Goal: Complete application form

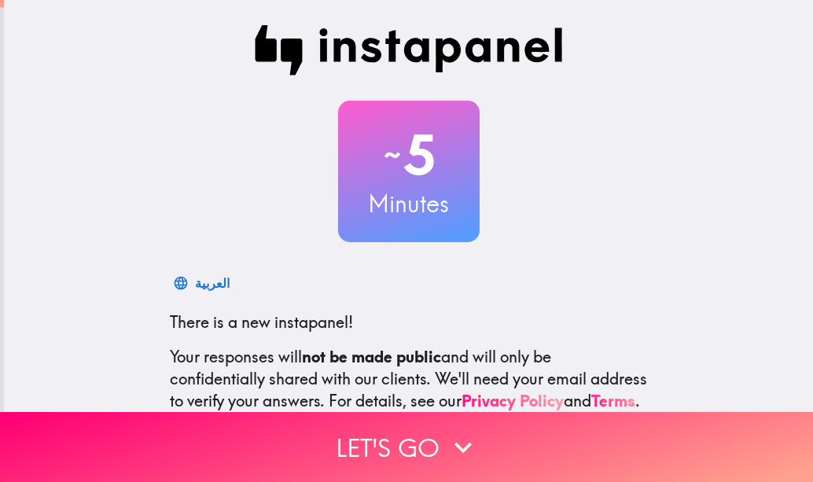
scroll to position [174, 0]
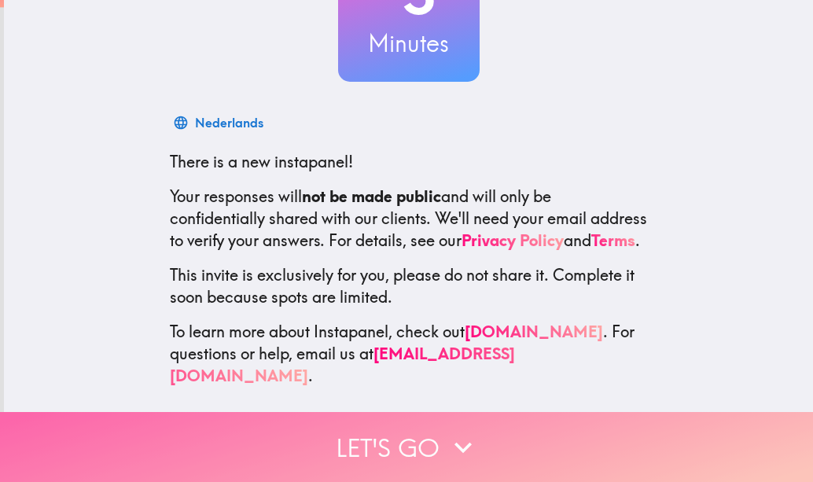
click at [417, 424] on button "Let's go" at bounding box center [406, 447] width 813 height 70
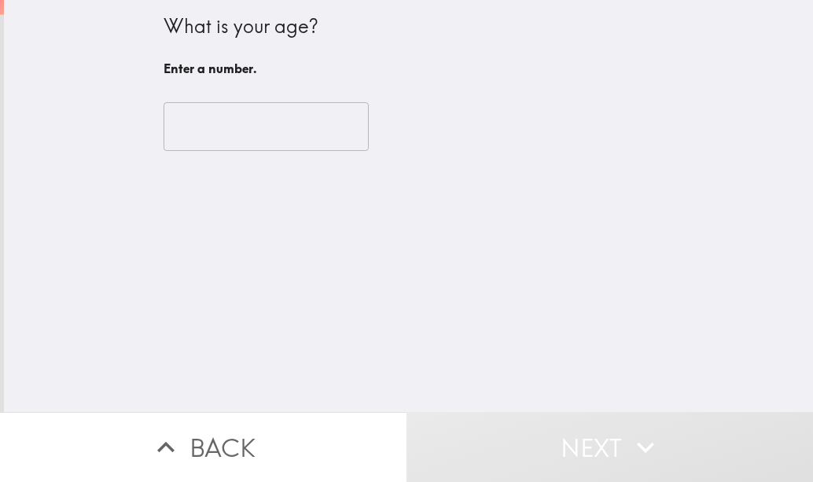
click at [248, 142] on input "number" at bounding box center [266, 126] width 205 height 49
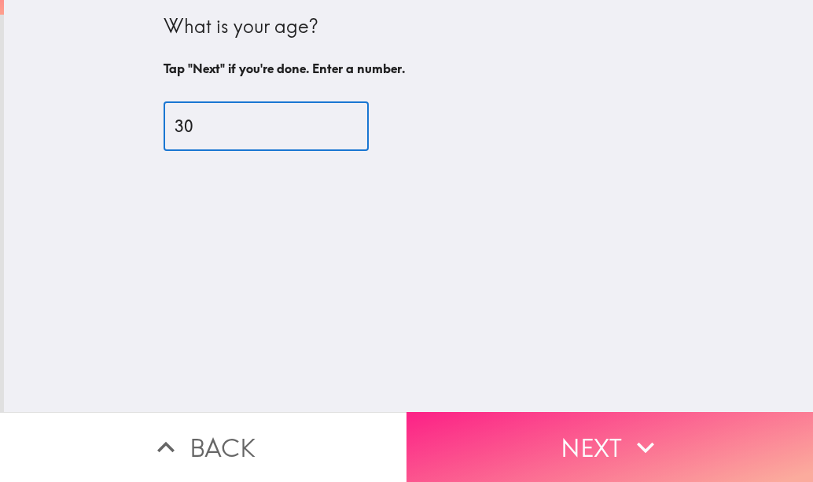
type input "30"
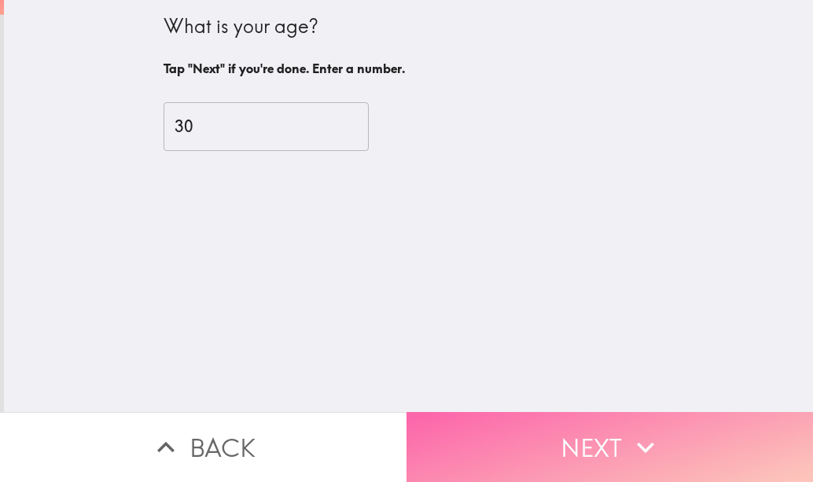
click at [568, 423] on button "Next" at bounding box center [610, 447] width 407 height 70
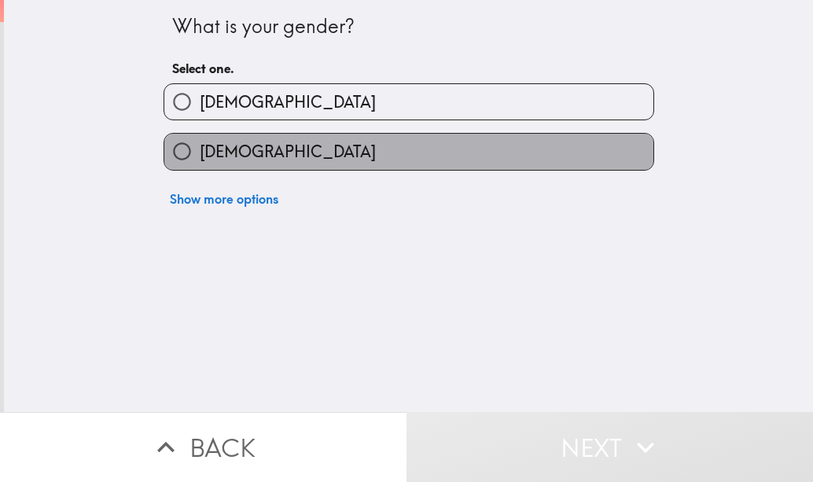
click at [393, 148] on label "[DEMOGRAPHIC_DATA]" at bounding box center [408, 151] width 489 height 35
click at [200, 148] on input "[DEMOGRAPHIC_DATA]" at bounding box center [181, 151] width 35 height 35
radio input "true"
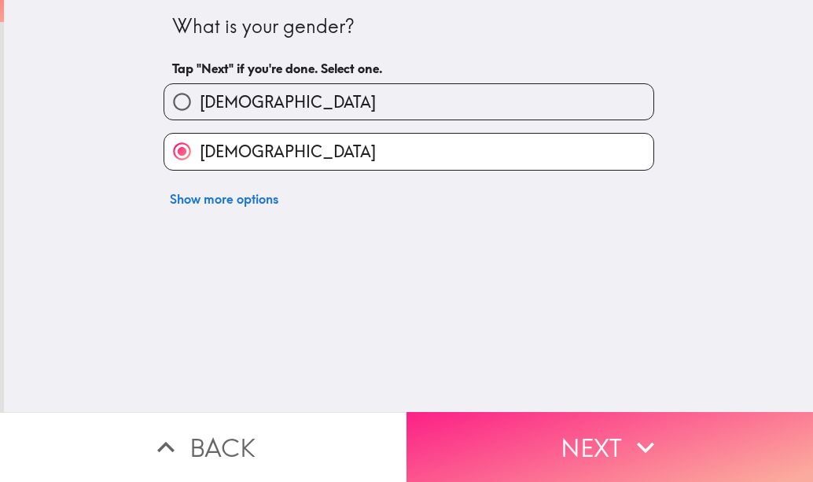
click at [574, 412] on button "Next" at bounding box center [610, 447] width 407 height 70
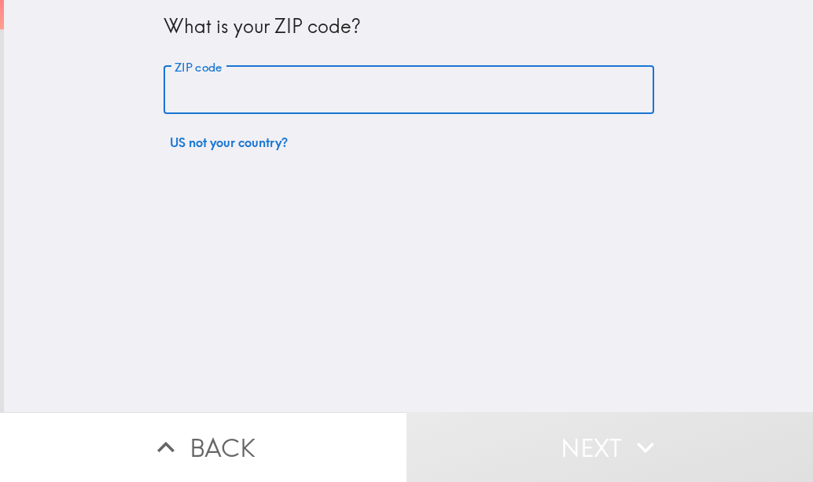
click at [254, 98] on input "ZIP code" at bounding box center [409, 90] width 491 height 49
click at [286, 90] on input "ZIP code" at bounding box center [409, 90] width 491 height 49
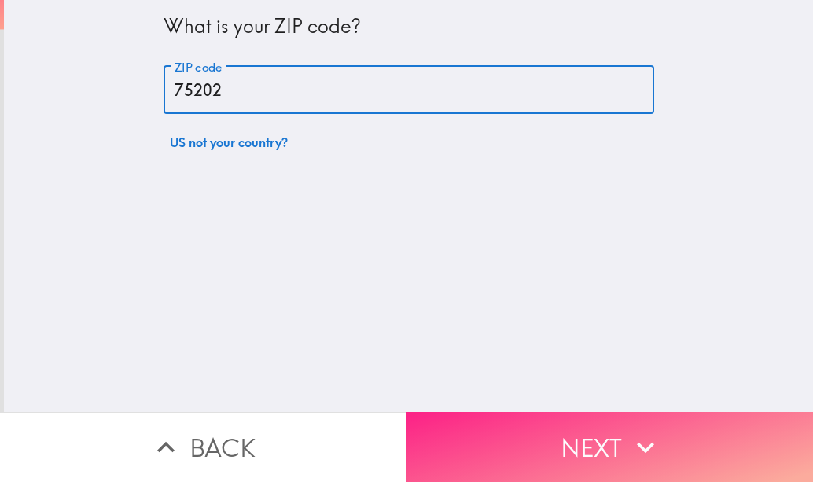
type input "75202"
click at [577, 444] on button "Next" at bounding box center [610, 447] width 407 height 70
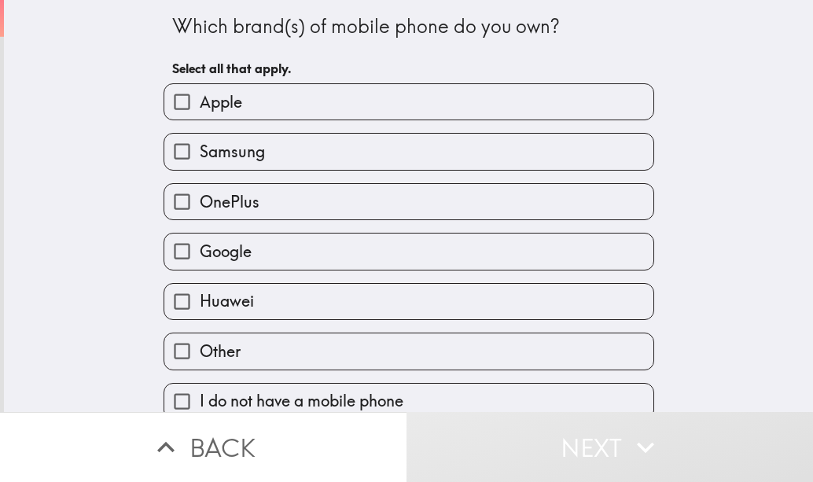
click at [344, 95] on label "Apple" at bounding box center [408, 101] width 489 height 35
click at [200, 95] on input "Apple" at bounding box center [181, 101] width 35 height 35
checkbox input "true"
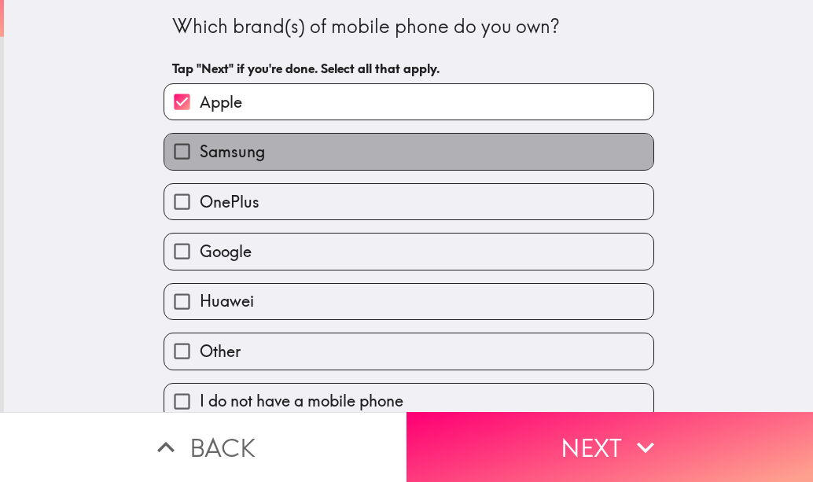
click at [297, 150] on label "Samsung" at bounding box center [408, 151] width 489 height 35
click at [200, 150] on input "Samsung" at bounding box center [181, 151] width 35 height 35
checkbox input "true"
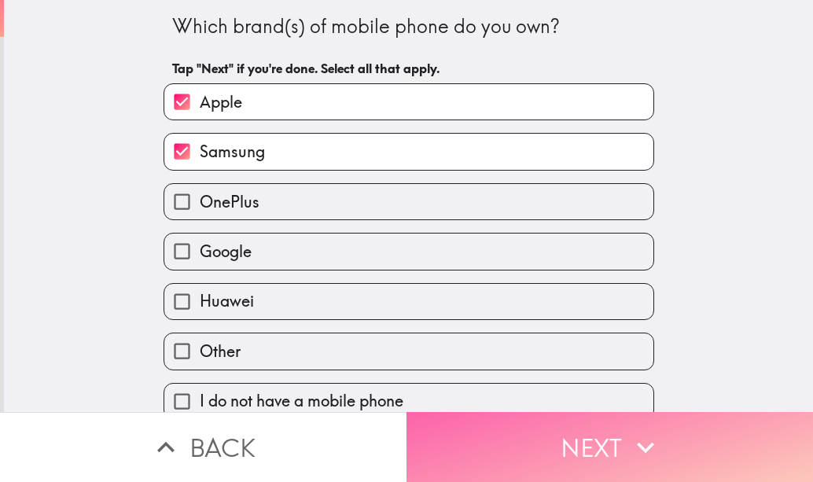
click at [598, 425] on button "Next" at bounding box center [610, 447] width 407 height 70
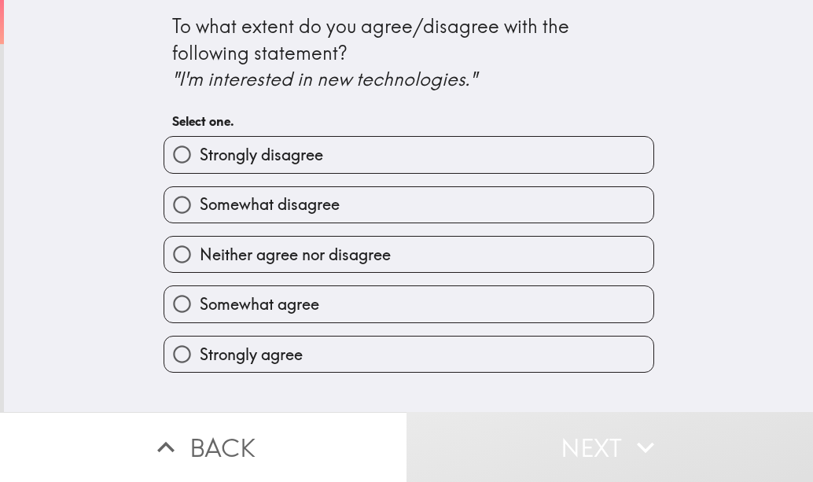
click at [358, 352] on label "Strongly agree" at bounding box center [408, 354] width 489 height 35
click at [200, 352] on input "Strongly agree" at bounding box center [181, 354] width 35 height 35
radio input "true"
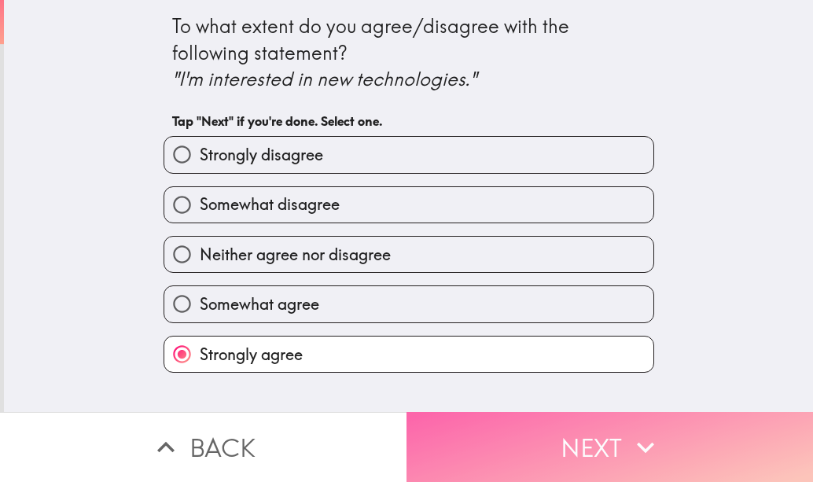
click at [559, 436] on button "Next" at bounding box center [610, 447] width 407 height 70
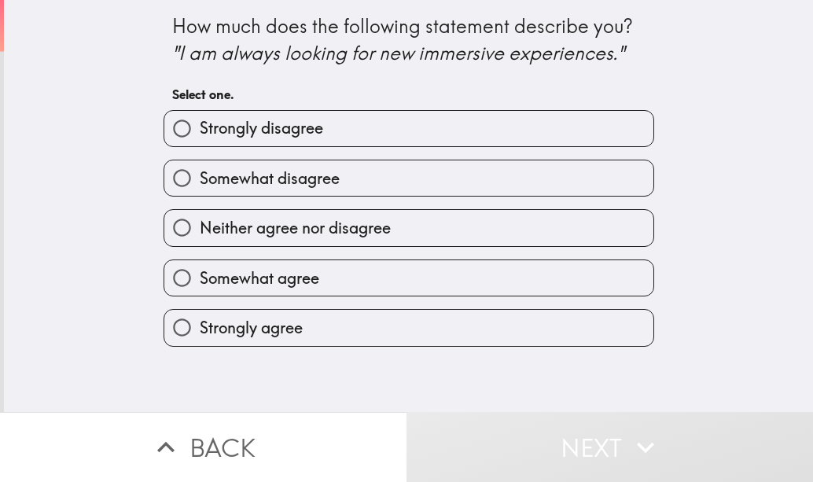
click at [484, 326] on label "Strongly agree" at bounding box center [408, 327] width 489 height 35
click at [200, 326] on input "Strongly agree" at bounding box center [181, 327] width 35 height 35
radio input "true"
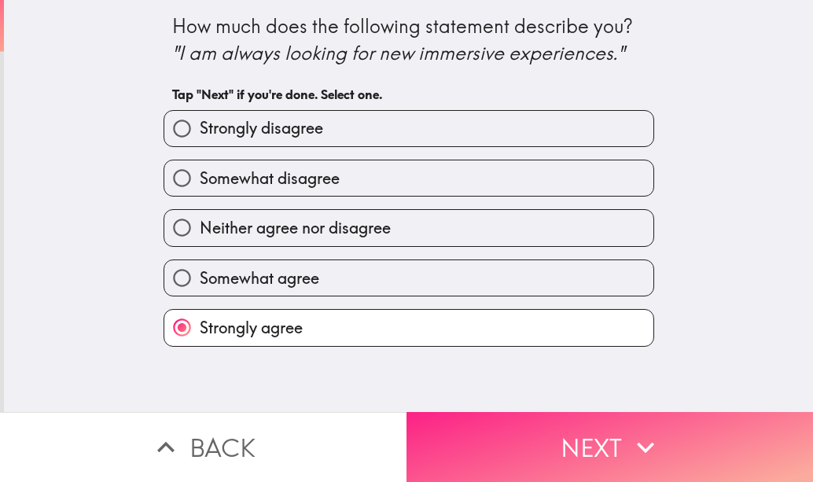
click at [574, 430] on button "Next" at bounding box center [610, 447] width 407 height 70
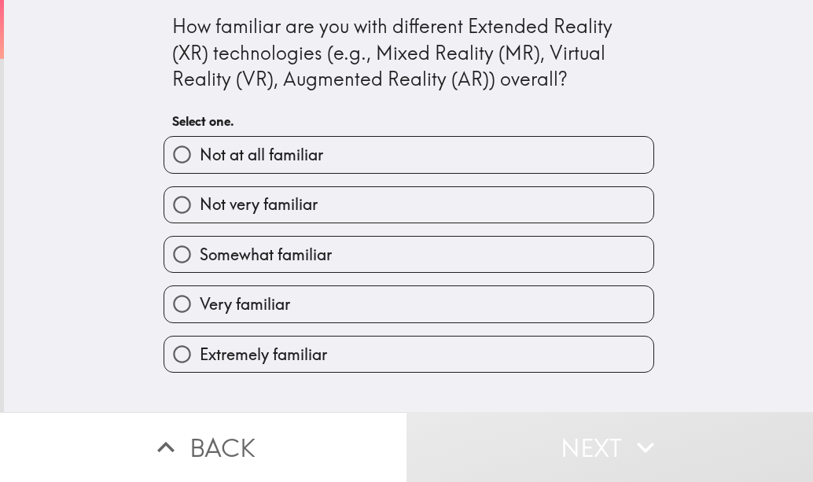
click at [403, 315] on label "Very familiar" at bounding box center [408, 303] width 489 height 35
click at [200, 315] on input "Very familiar" at bounding box center [181, 303] width 35 height 35
radio input "true"
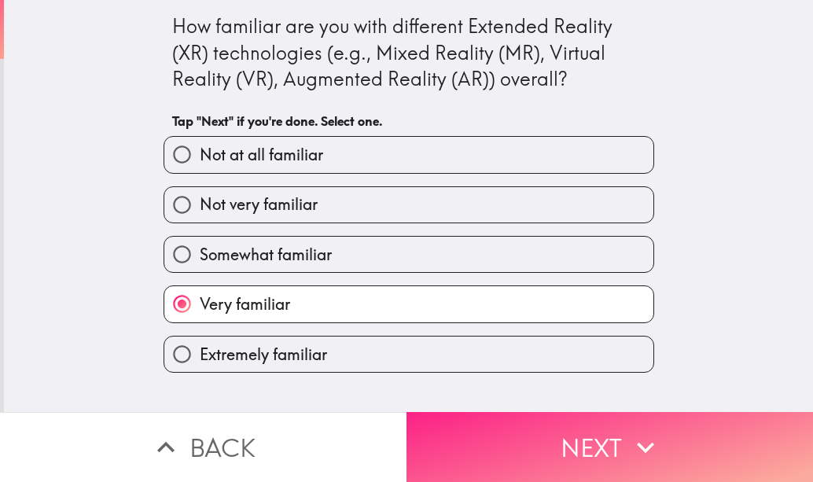
click at [579, 436] on button "Next" at bounding box center [610, 447] width 407 height 70
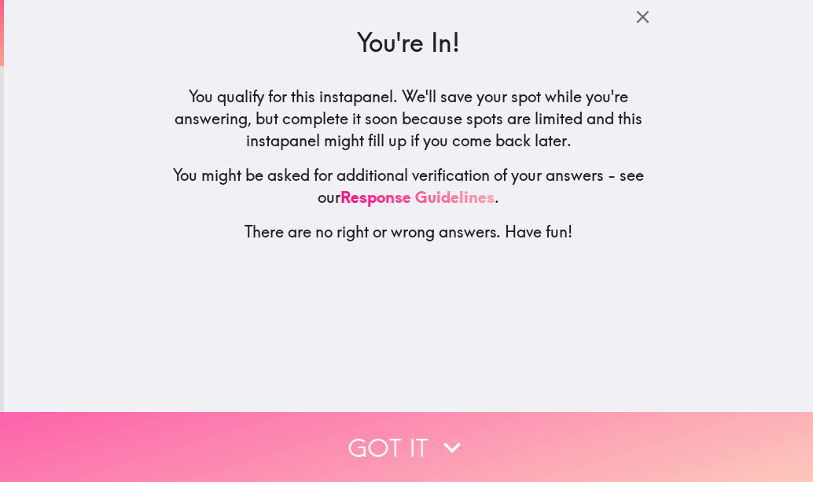
click at [447, 430] on icon "button" at bounding box center [452, 447] width 35 height 35
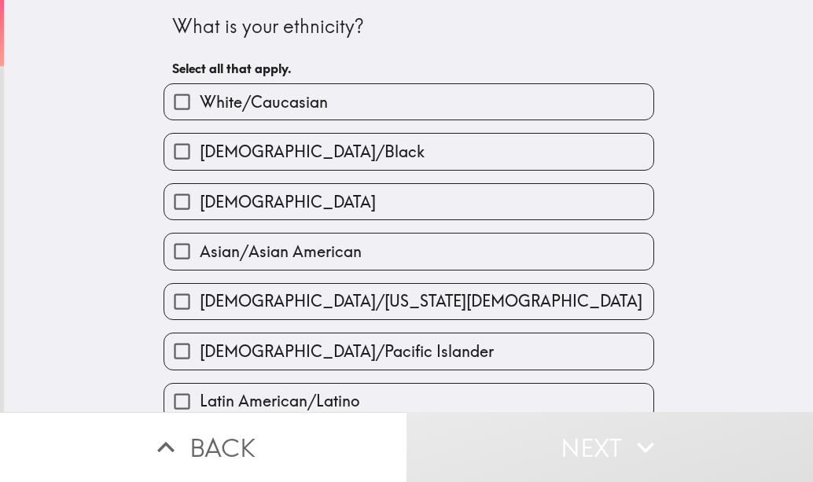
click at [379, 101] on label "White/Caucasian" at bounding box center [408, 101] width 489 height 35
click at [200, 101] on input "White/Caucasian" at bounding box center [181, 101] width 35 height 35
checkbox input "true"
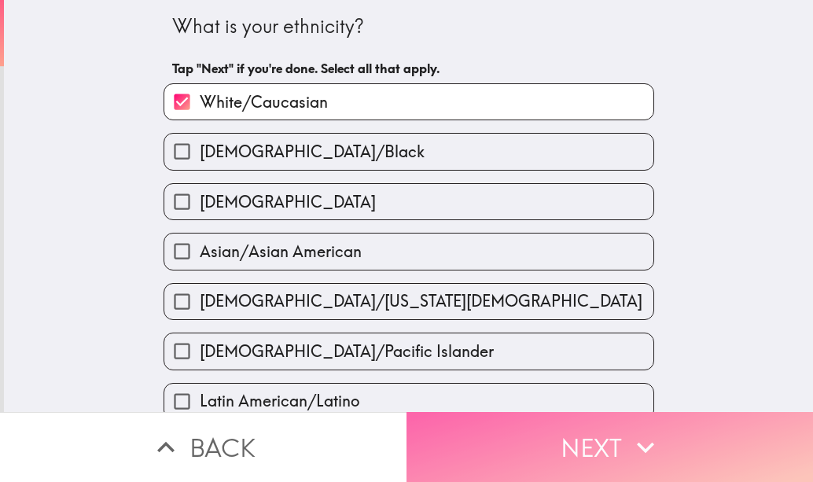
click at [545, 412] on button "Next" at bounding box center [610, 447] width 407 height 70
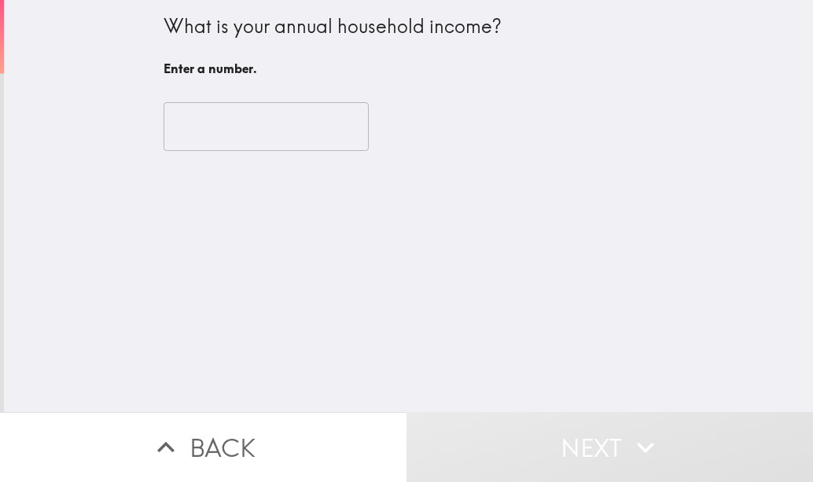
click at [245, 148] on input "number" at bounding box center [266, 126] width 205 height 49
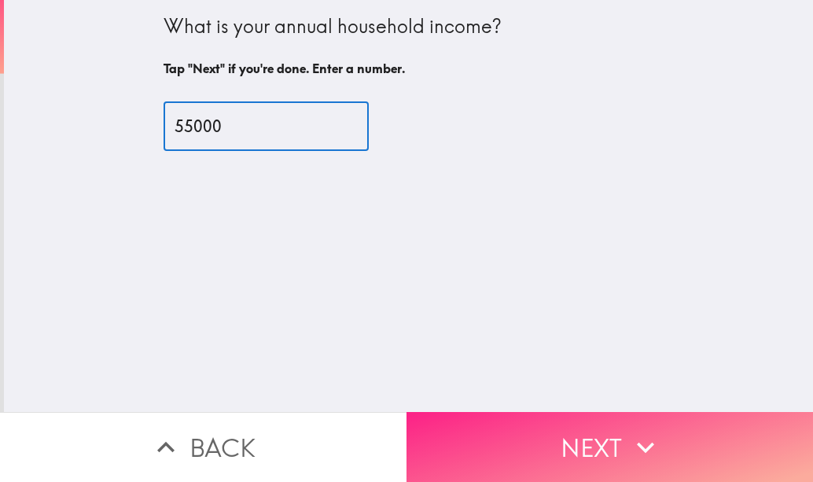
type input "55000"
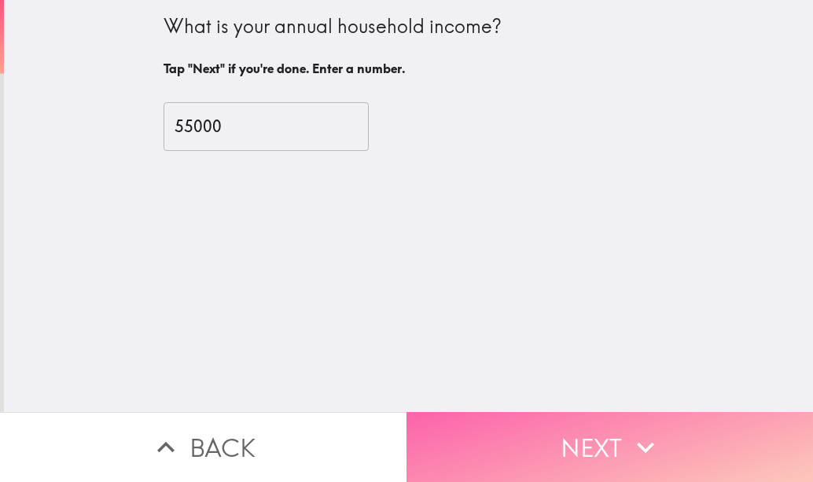
click at [552, 412] on button "Next" at bounding box center [610, 447] width 407 height 70
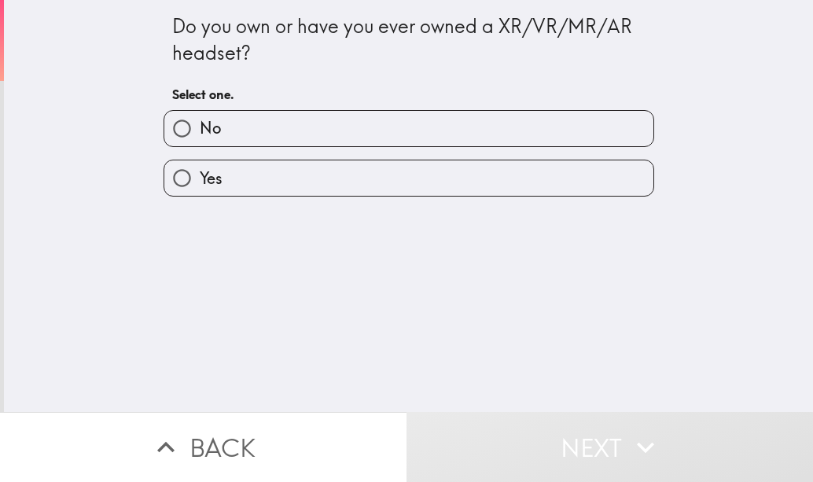
click at [361, 184] on label "Yes" at bounding box center [408, 177] width 489 height 35
click at [200, 184] on input "Yes" at bounding box center [181, 177] width 35 height 35
radio input "true"
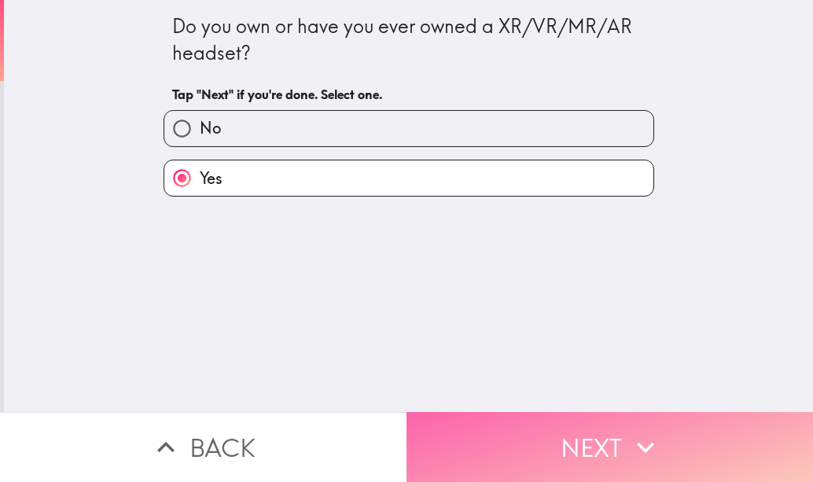
click at [544, 435] on button "Next" at bounding box center [610, 447] width 407 height 70
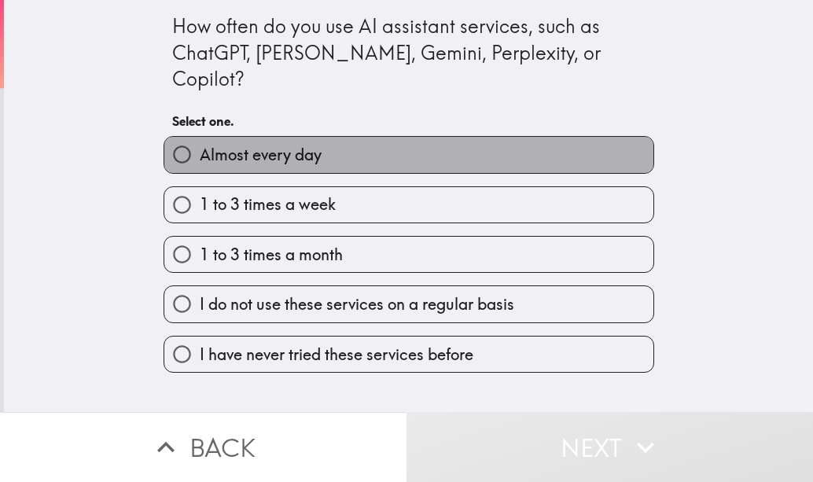
click at [348, 137] on label "Almost every day" at bounding box center [408, 154] width 489 height 35
click at [200, 137] on input "Almost every day" at bounding box center [181, 154] width 35 height 35
radio input "true"
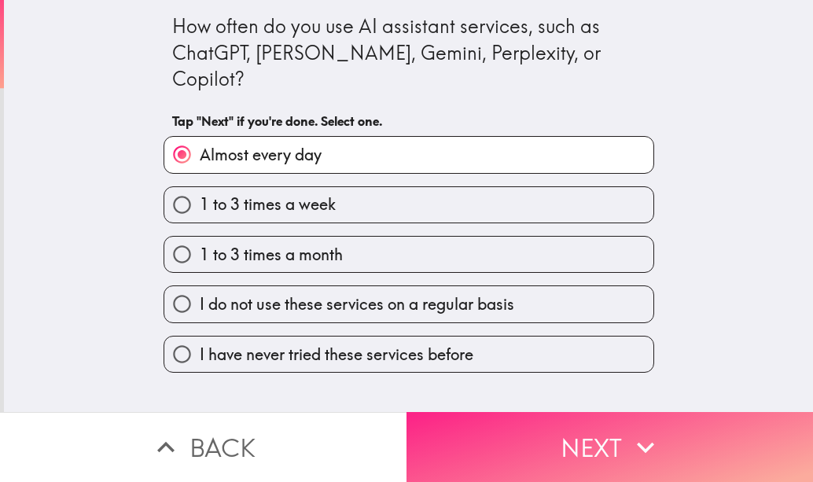
click at [582, 436] on button "Next" at bounding box center [610, 447] width 407 height 70
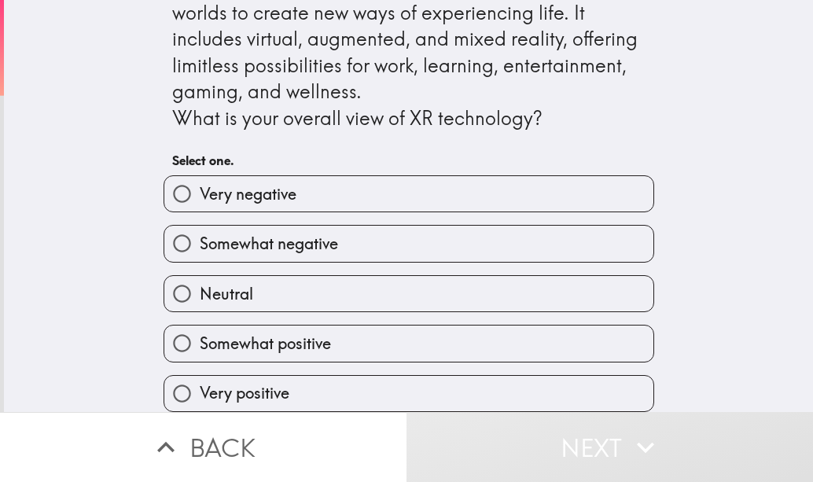
scroll to position [53, 0]
click at [420, 376] on label "Very positive" at bounding box center [408, 393] width 489 height 35
click at [200, 376] on input "Very positive" at bounding box center [181, 393] width 35 height 35
radio input "true"
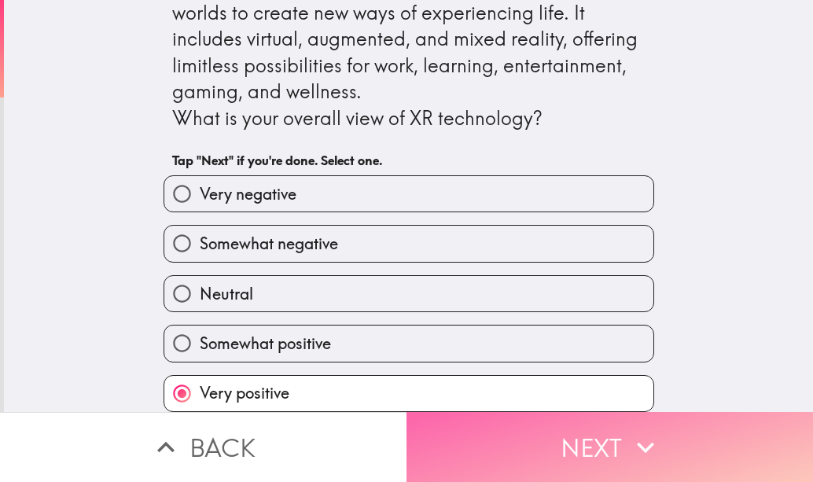
click at [526, 436] on button "Next" at bounding box center [610, 447] width 407 height 70
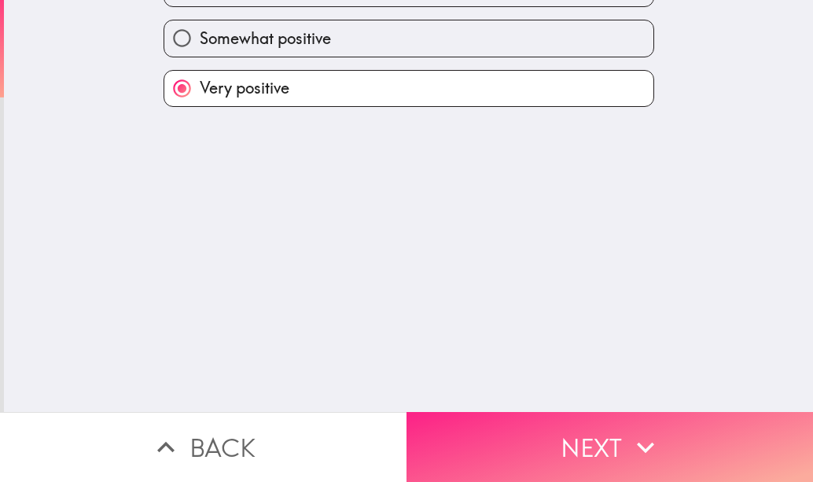
scroll to position [0, 0]
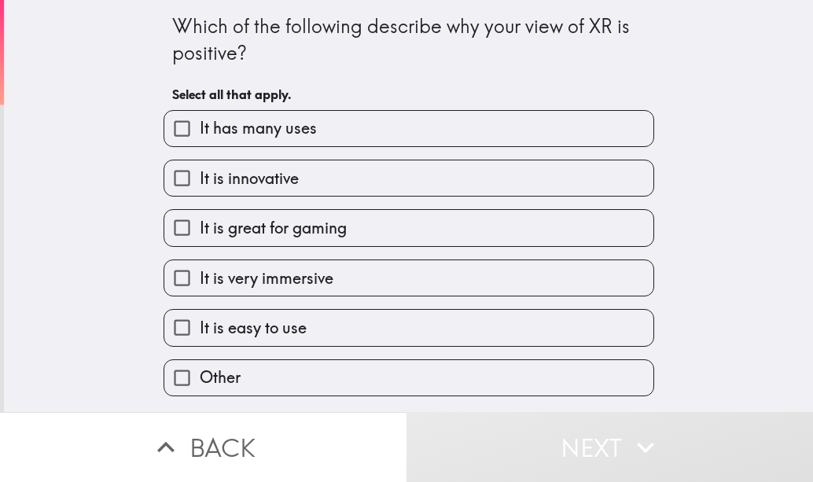
click at [361, 232] on label "It is great for gaming" at bounding box center [408, 227] width 489 height 35
click at [200, 232] on input "It is great for gaming" at bounding box center [181, 227] width 35 height 35
checkbox input "true"
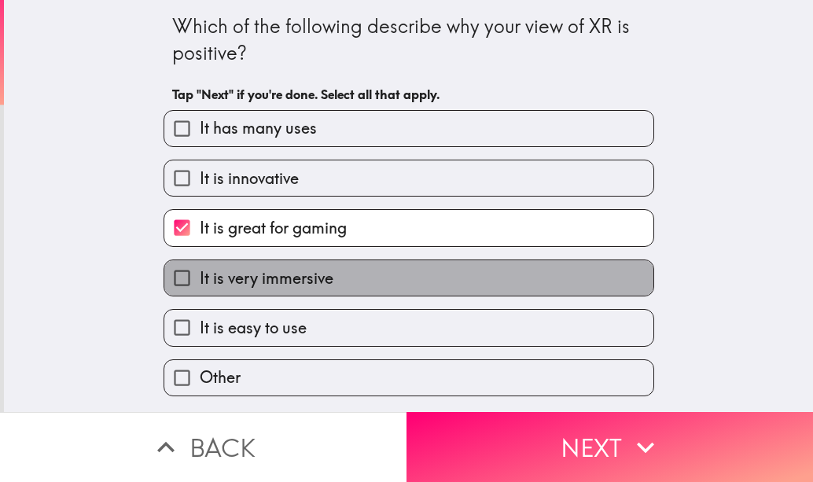
click at [373, 278] on label "It is very immersive" at bounding box center [408, 277] width 489 height 35
click at [200, 278] on input "It is very immersive" at bounding box center [181, 277] width 35 height 35
checkbox input "true"
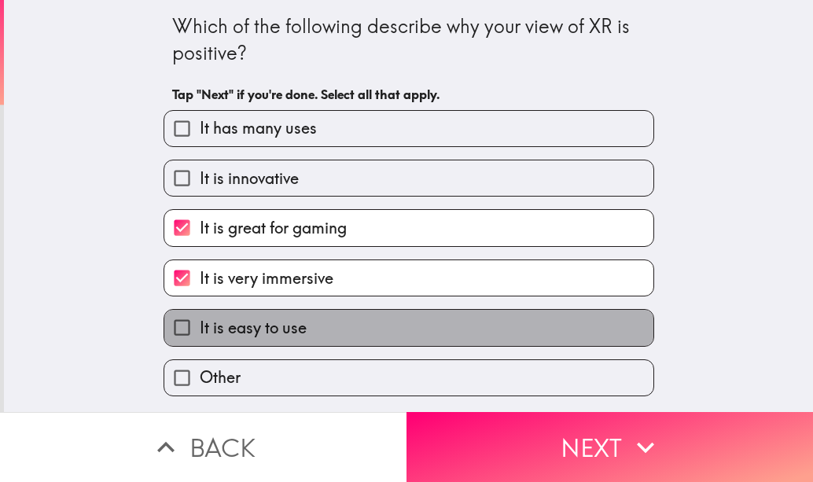
click at [306, 311] on label "It is easy to use" at bounding box center [408, 327] width 489 height 35
click at [200, 311] on input "It is easy to use" at bounding box center [181, 327] width 35 height 35
checkbox input "true"
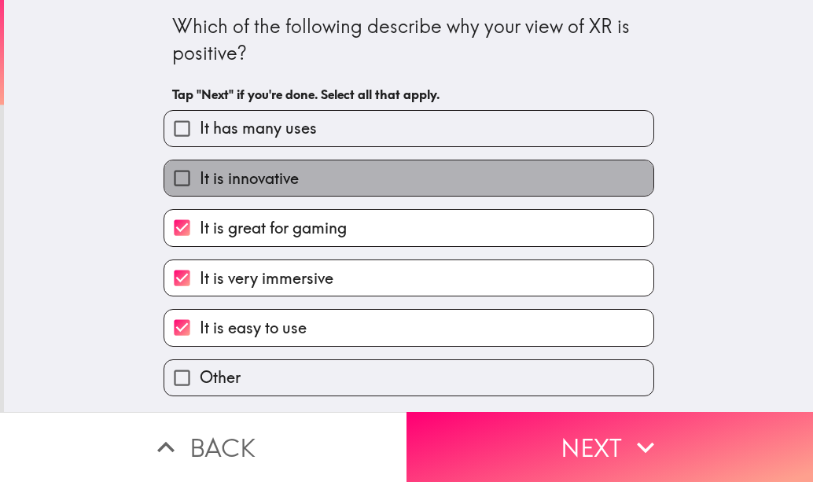
click at [311, 187] on label "It is innovative" at bounding box center [408, 177] width 489 height 35
click at [200, 187] on input "It is innovative" at bounding box center [181, 177] width 35 height 35
checkbox input "true"
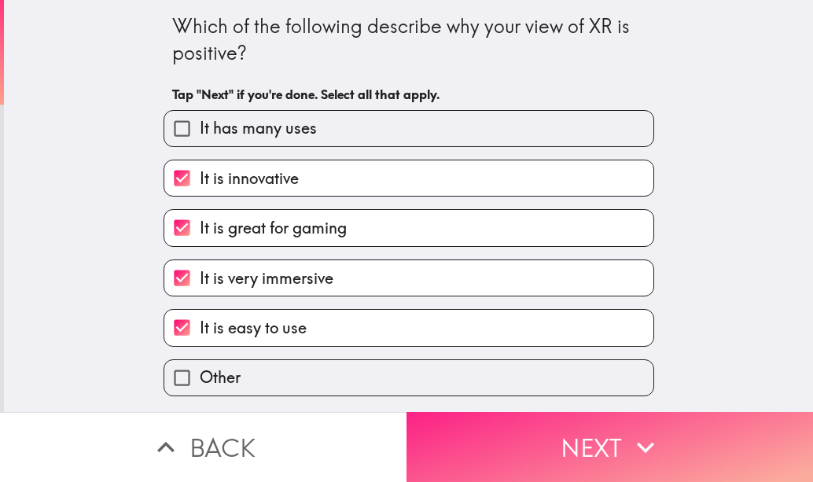
click at [567, 429] on button "Next" at bounding box center [610, 447] width 407 height 70
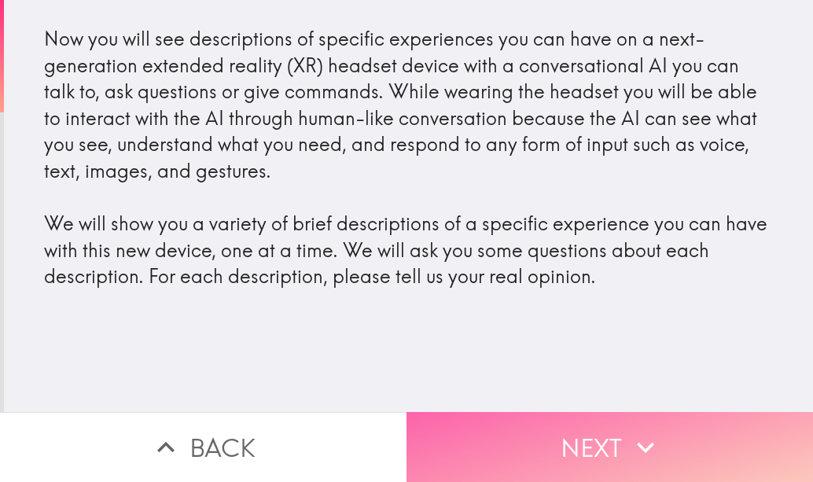
click at [567, 429] on button "Next" at bounding box center [610, 447] width 407 height 70
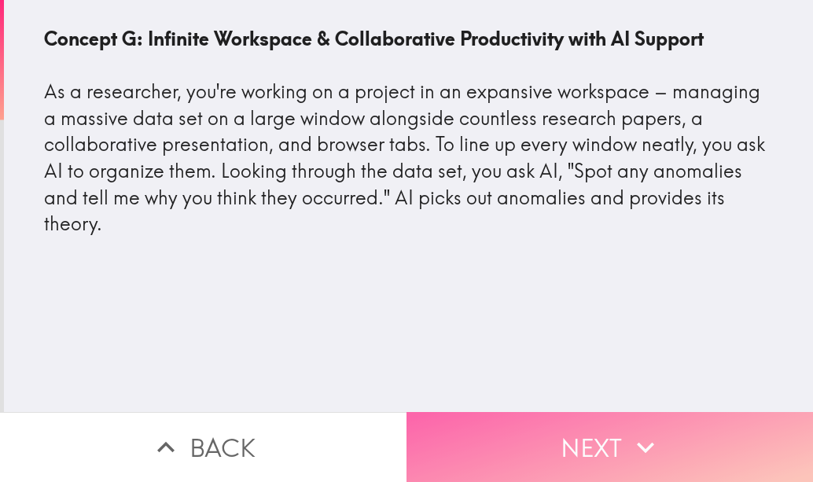
click at [653, 430] on icon "button" at bounding box center [645, 447] width 35 height 35
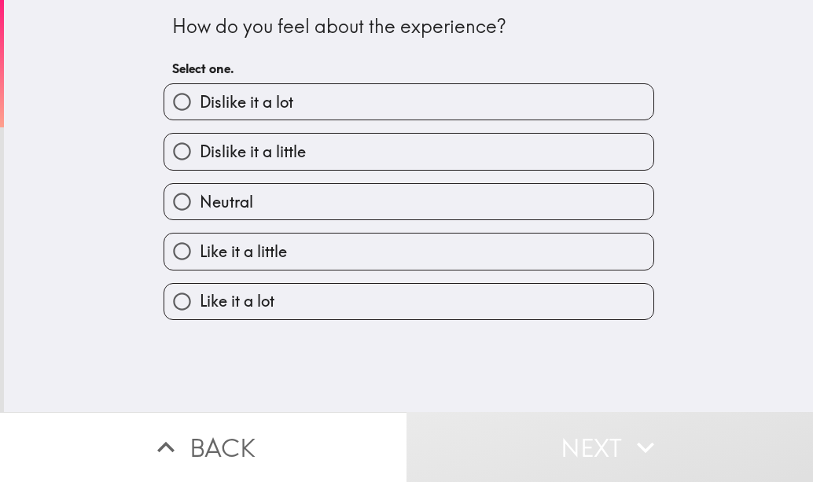
click at [435, 307] on label "Like it a lot" at bounding box center [408, 301] width 489 height 35
click at [200, 307] on input "Like it a lot" at bounding box center [181, 301] width 35 height 35
radio input "true"
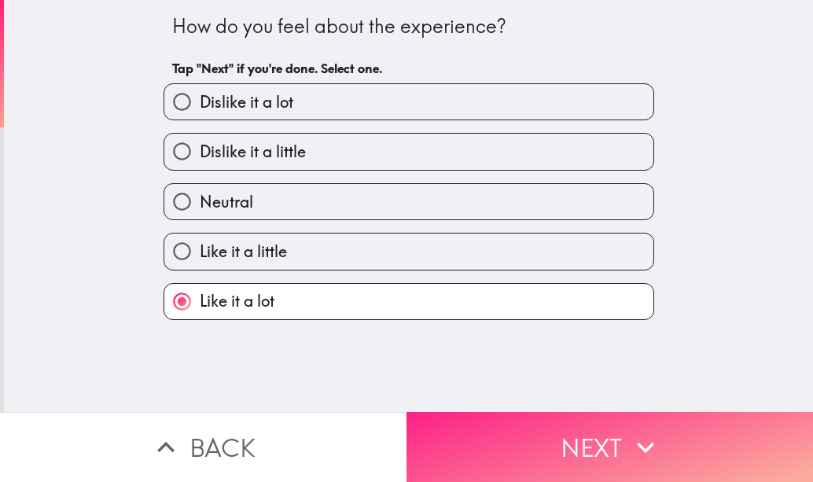
click at [559, 419] on button "Next" at bounding box center [610, 447] width 407 height 70
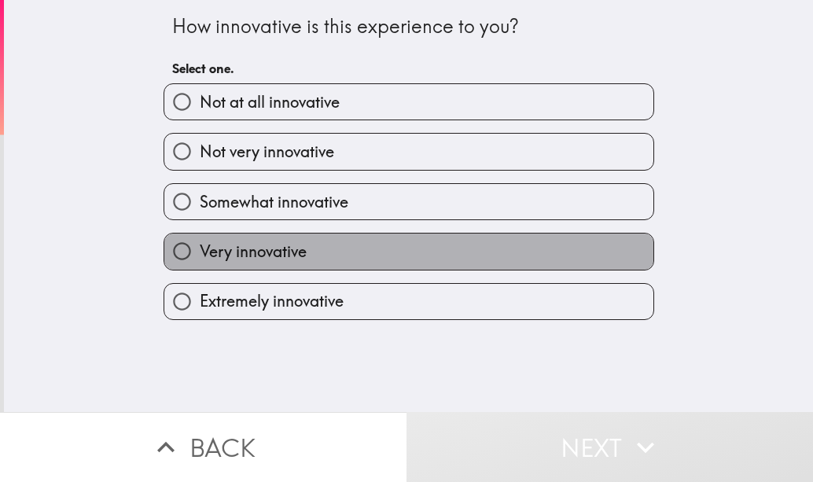
click at [393, 244] on label "Very innovative" at bounding box center [408, 251] width 489 height 35
click at [200, 244] on input "Very innovative" at bounding box center [181, 251] width 35 height 35
radio input "true"
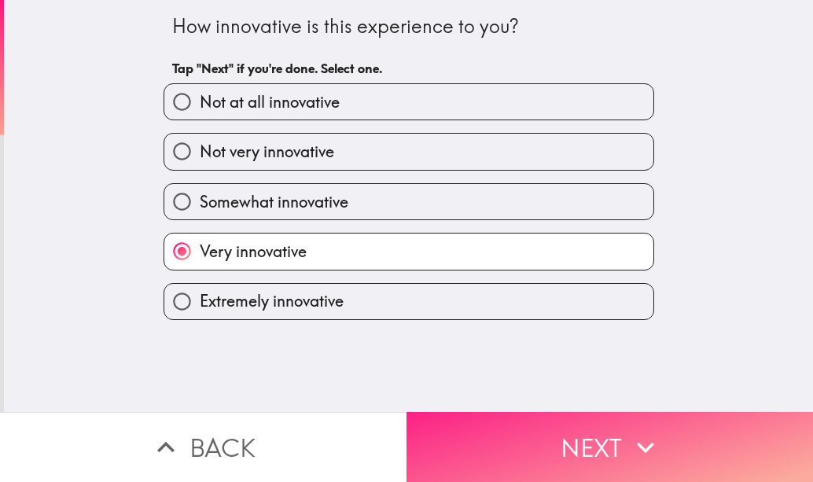
click at [572, 425] on button "Next" at bounding box center [610, 447] width 407 height 70
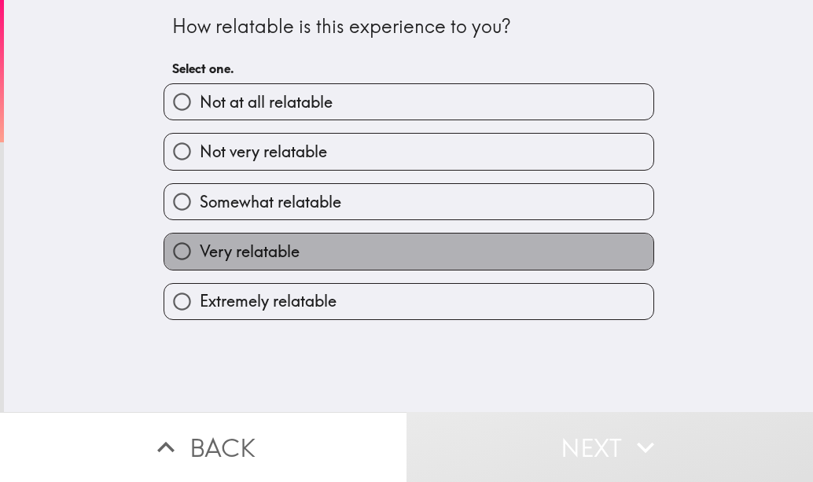
click at [424, 257] on label "Very relatable" at bounding box center [408, 251] width 489 height 35
click at [200, 257] on input "Very relatable" at bounding box center [181, 251] width 35 height 35
radio input "true"
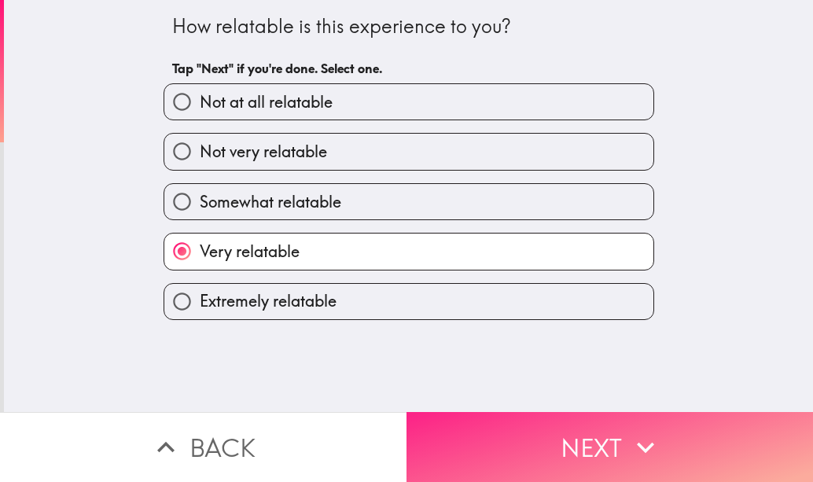
click at [587, 420] on button "Next" at bounding box center [610, 447] width 407 height 70
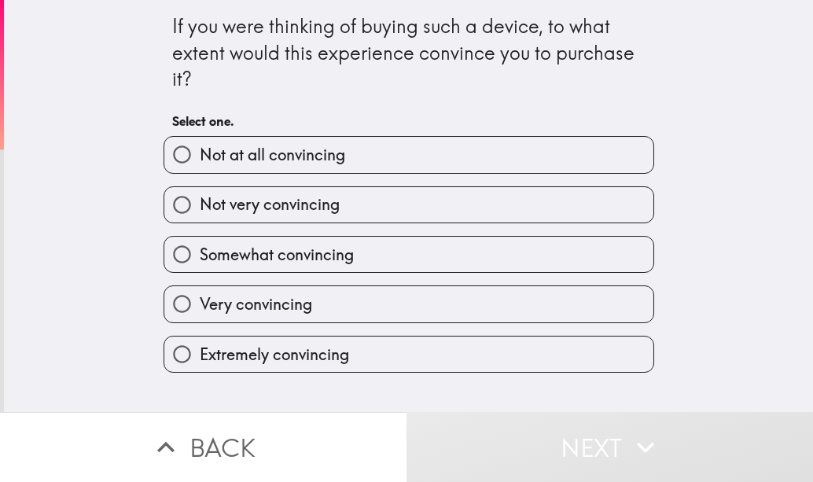
click at [443, 297] on label "Very convincing" at bounding box center [408, 303] width 489 height 35
click at [200, 297] on input "Very convincing" at bounding box center [181, 303] width 35 height 35
radio input "true"
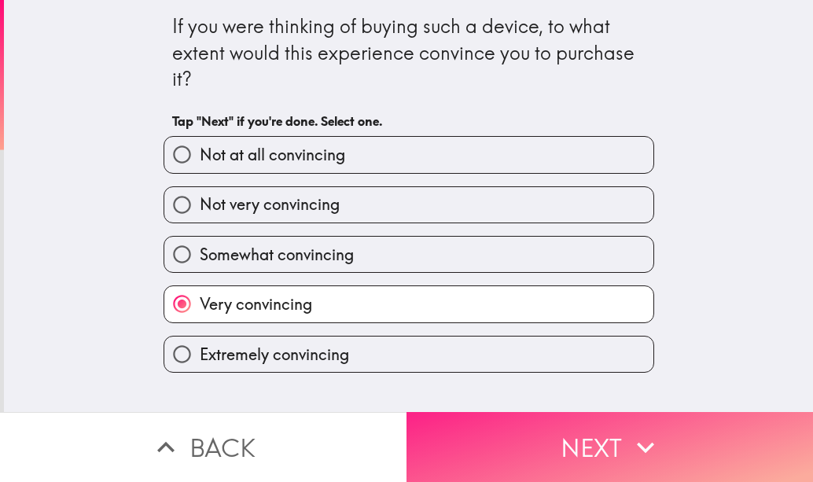
click at [559, 425] on button "Next" at bounding box center [610, 447] width 407 height 70
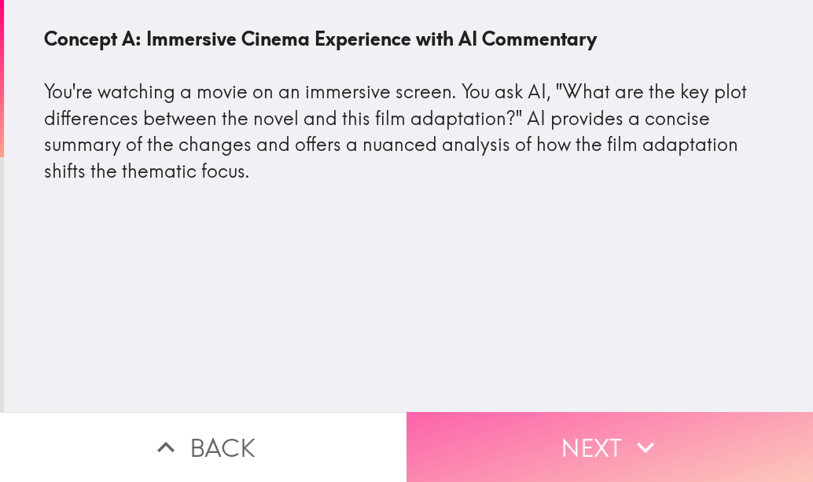
click at [563, 432] on button "Next" at bounding box center [610, 447] width 407 height 70
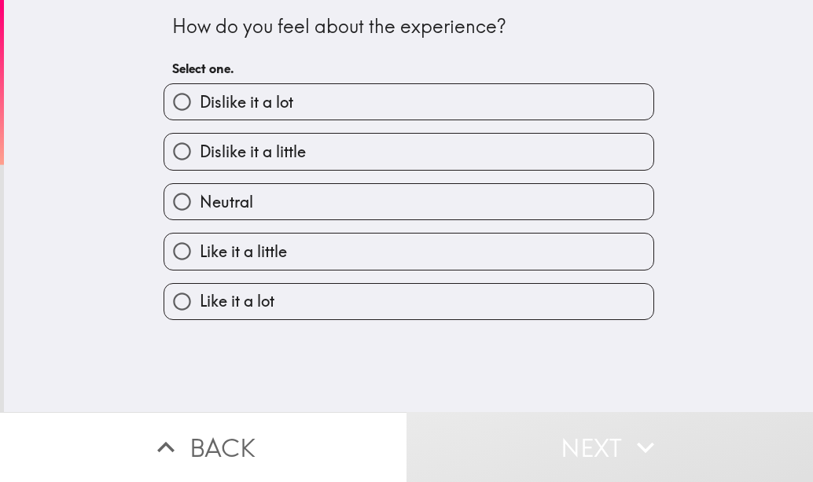
click at [287, 293] on label "Like it a lot" at bounding box center [408, 301] width 489 height 35
click at [200, 293] on input "Like it a lot" at bounding box center [181, 301] width 35 height 35
radio input "true"
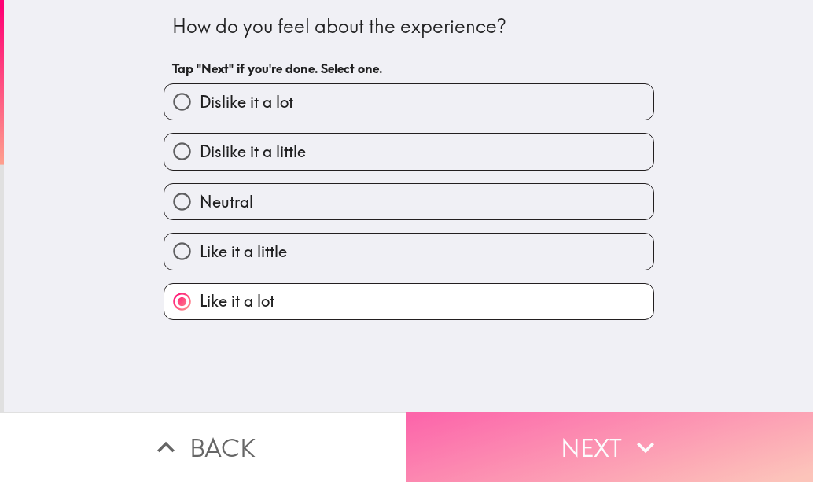
click at [583, 436] on button "Next" at bounding box center [610, 447] width 407 height 70
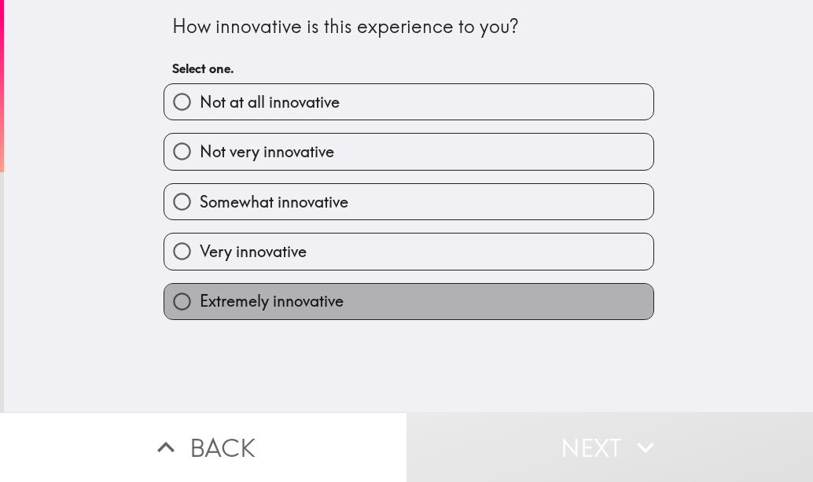
click at [403, 296] on label "Extremely innovative" at bounding box center [408, 301] width 489 height 35
click at [200, 296] on input "Extremely innovative" at bounding box center [181, 301] width 35 height 35
radio input "true"
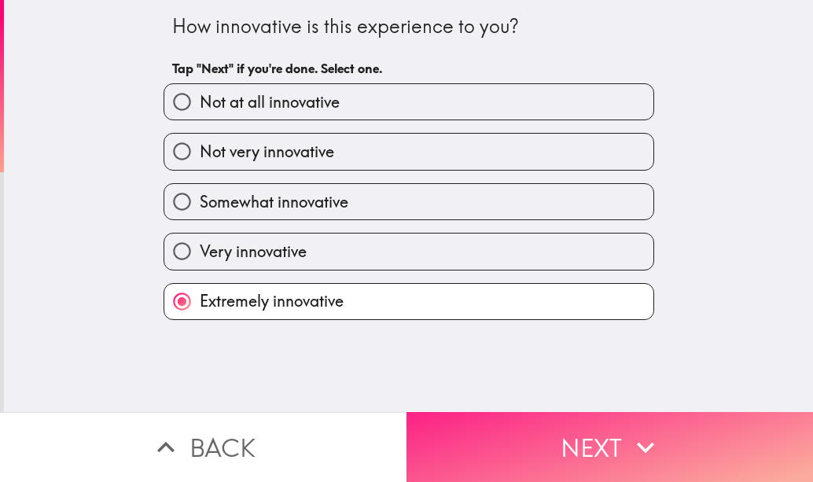
click at [557, 421] on button "Next" at bounding box center [610, 447] width 407 height 70
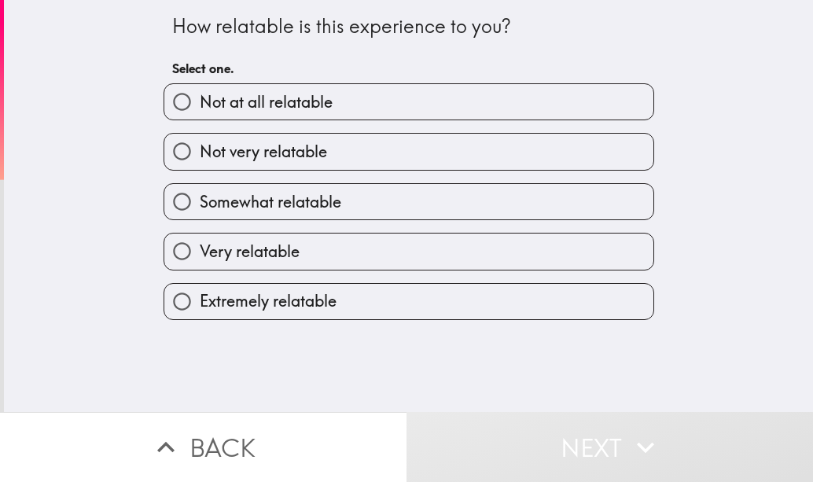
click at [342, 242] on label "Very relatable" at bounding box center [408, 251] width 489 height 35
click at [200, 242] on input "Very relatable" at bounding box center [181, 251] width 35 height 35
radio input "true"
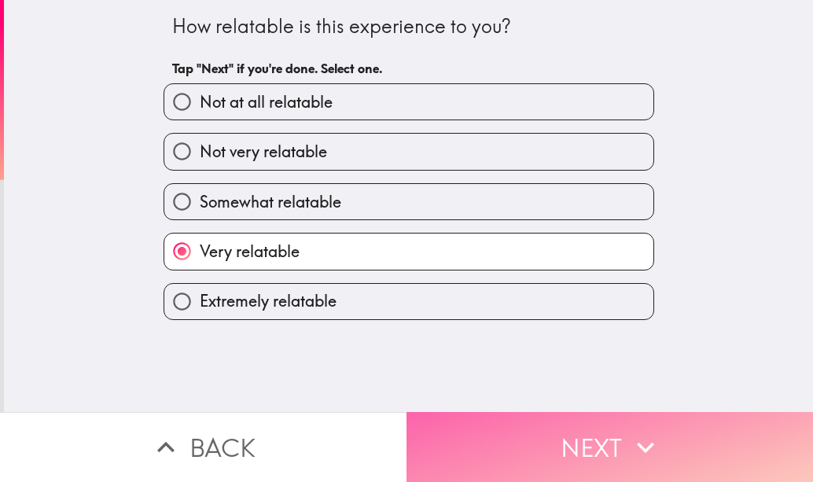
click at [572, 449] on button "Next" at bounding box center [610, 447] width 407 height 70
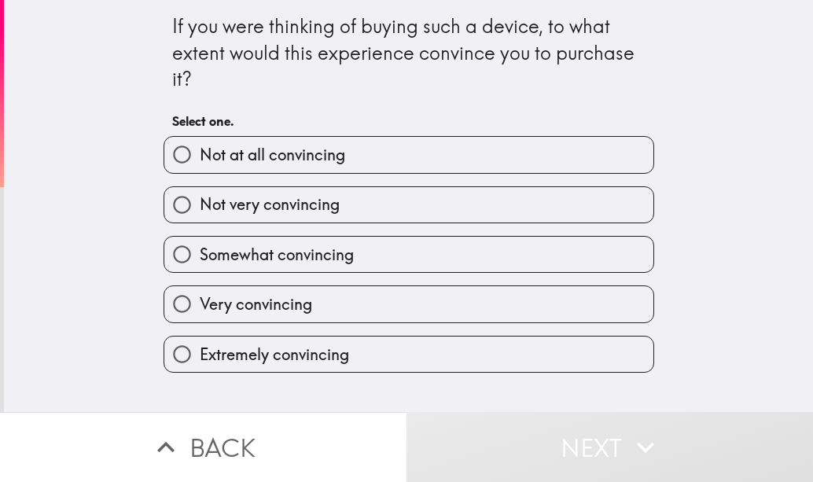
click at [334, 351] on span "Extremely convincing" at bounding box center [274, 355] width 149 height 22
click at [200, 351] on input "Extremely convincing" at bounding box center [181, 354] width 35 height 35
radio input "true"
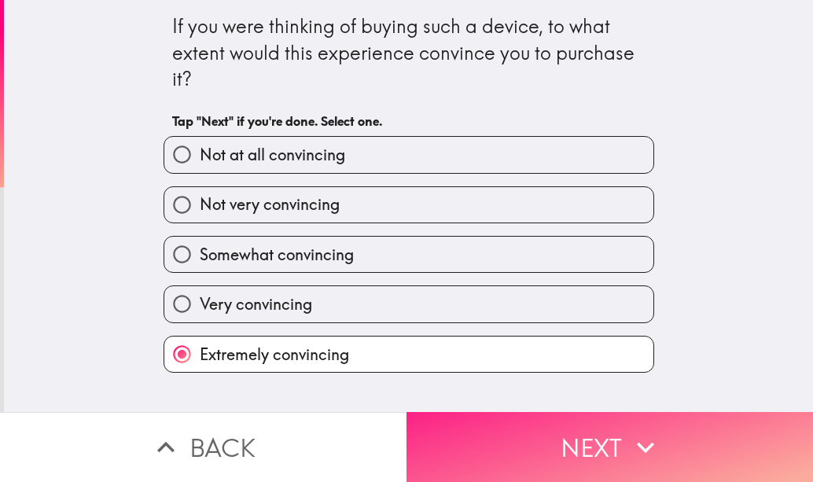
click at [537, 433] on button "Next" at bounding box center [610, 447] width 407 height 70
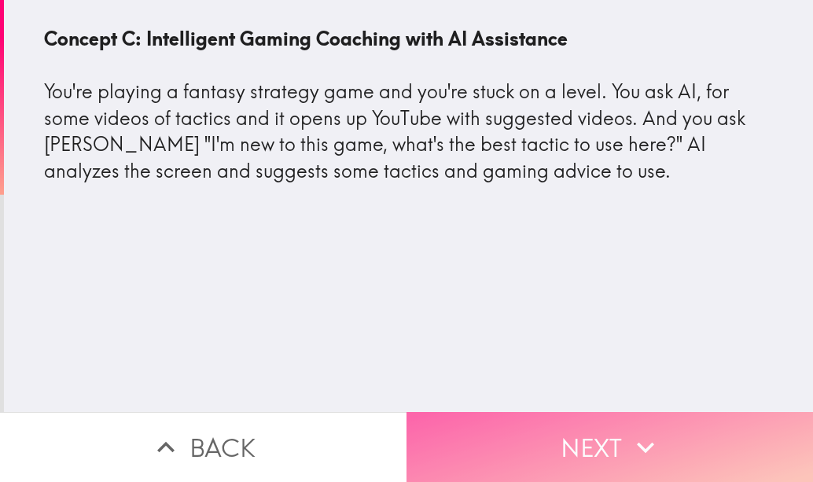
click at [597, 412] on button "Next" at bounding box center [610, 447] width 407 height 70
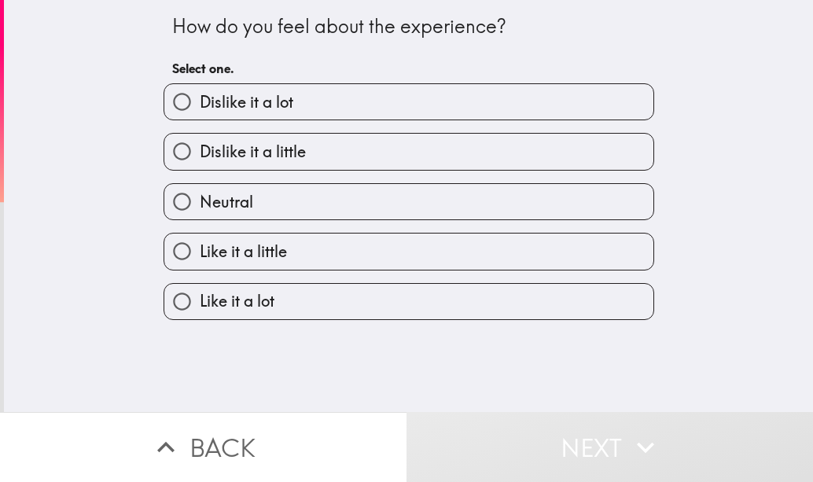
click at [452, 215] on label "Neutral" at bounding box center [408, 201] width 489 height 35
click at [200, 215] on input "Neutral" at bounding box center [181, 201] width 35 height 35
radio input "true"
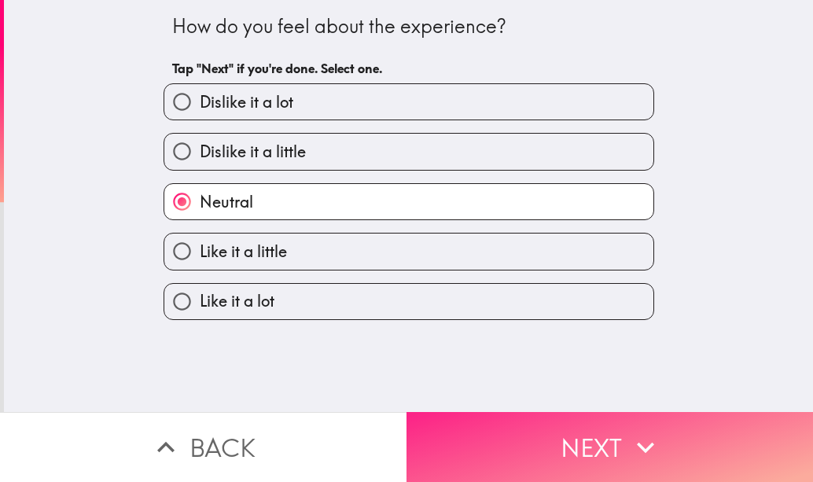
click at [584, 443] on button "Next" at bounding box center [610, 447] width 407 height 70
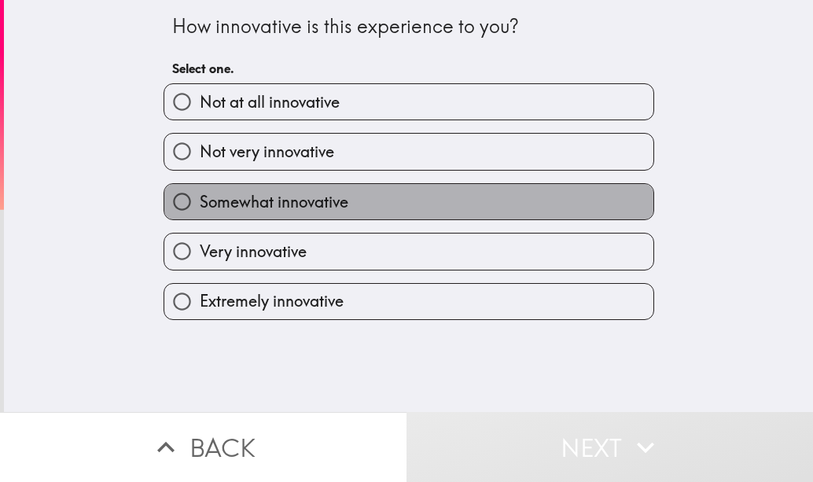
click at [393, 199] on label "Somewhat innovative" at bounding box center [408, 201] width 489 height 35
click at [200, 199] on input "Somewhat innovative" at bounding box center [181, 201] width 35 height 35
radio input "true"
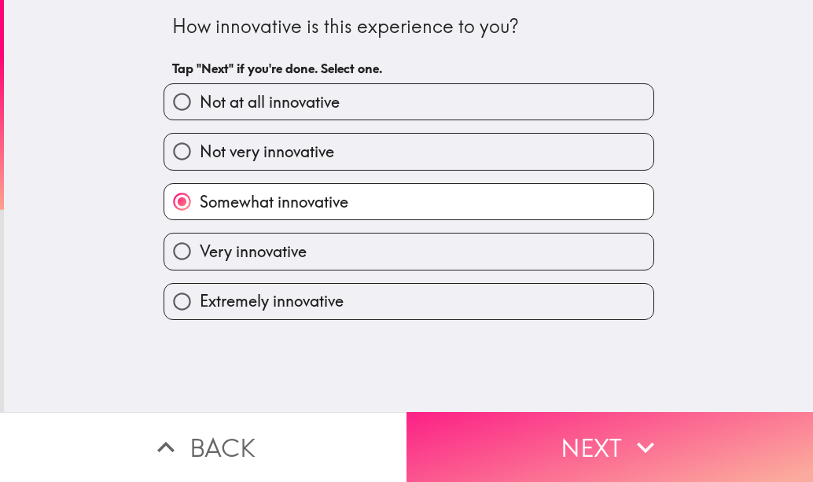
click at [575, 432] on button "Next" at bounding box center [610, 447] width 407 height 70
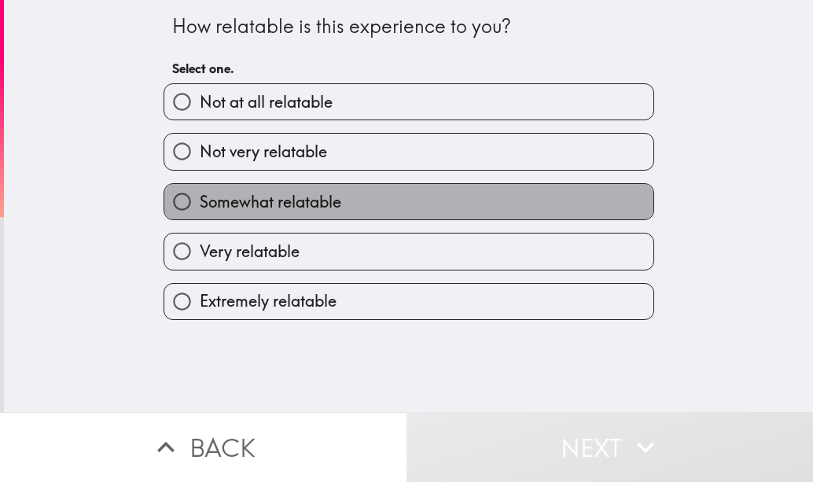
click at [361, 193] on label "Somewhat relatable" at bounding box center [408, 201] width 489 height 35
click at [200, 193] on input "Somewhat relatable" at bounding box center [181, 201] width 35 height 35
radio input "true"
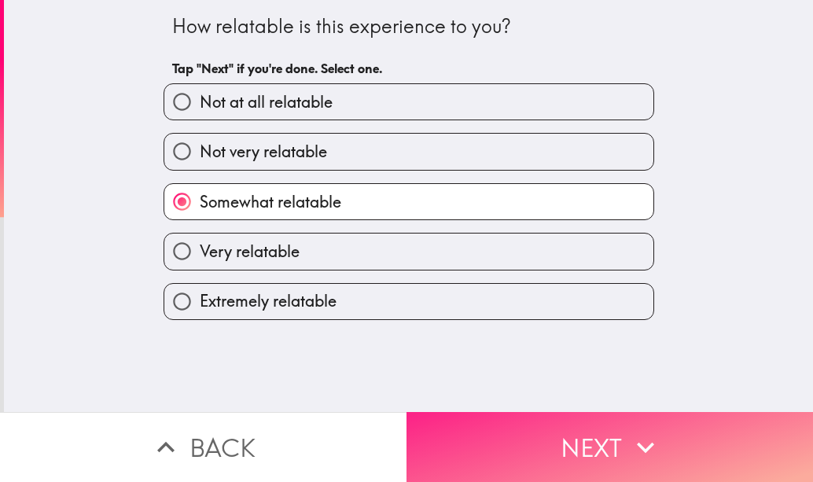
click at [598, 439] on button "Next" at bounding box center [610, 447] width 407 height 70
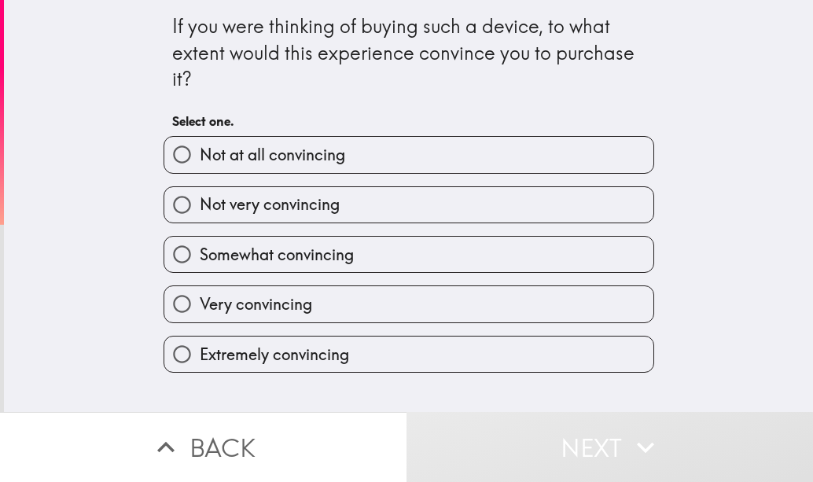
click at [317, 250] on span "Somewhat convincing" at bounding box center [277, 255] width 154 height 22
click at [200, 250] on input "Somewhat convincing" at bounding box center [181, 254] width 35 height 35
radio input "true"
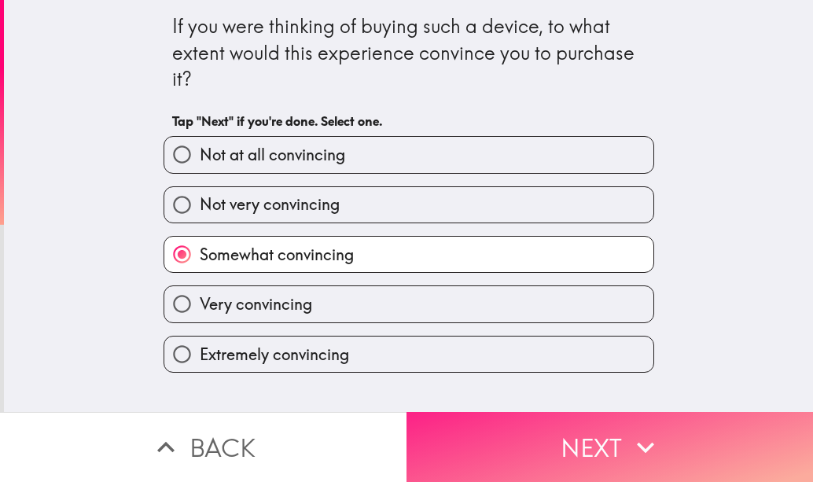
click at [563, 419] on button "Next" at bounding box center [610, 447] width 407 height 70
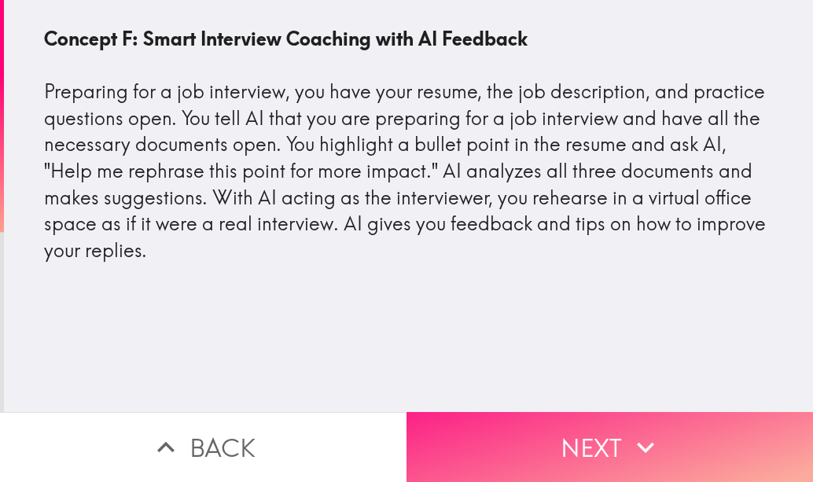
click at [583, 434] on button "Next" at bounding box center [610, 447] width 407 height 70
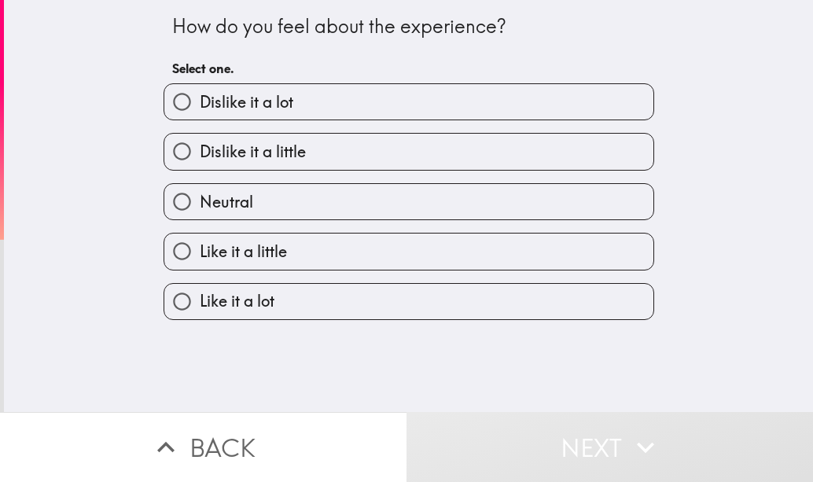
click at [364, 289] on label "Like it a lot" at bounding box center [408, 301] width 489 height 35
click at [200, 289] on input "Like it a lot" at bounding box center [181, 301] width 35 height 35
radio input "true"
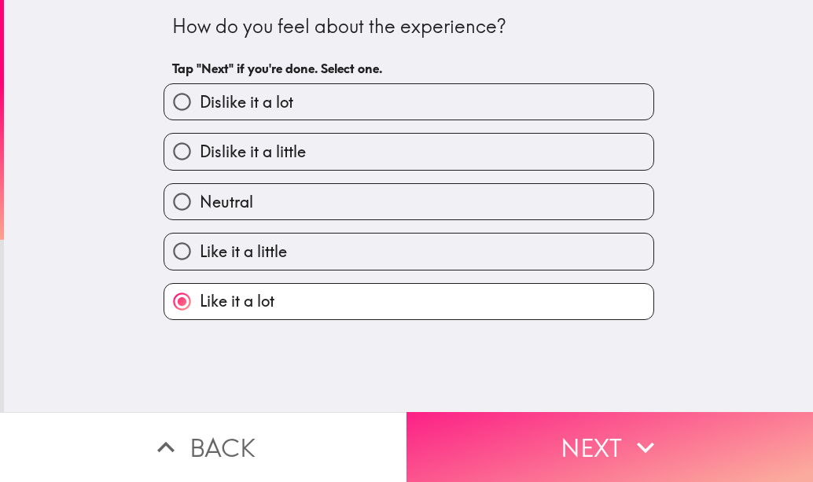
click at [559, 439] on button "Next" at bounding box center [610, 447] width 407 height 70
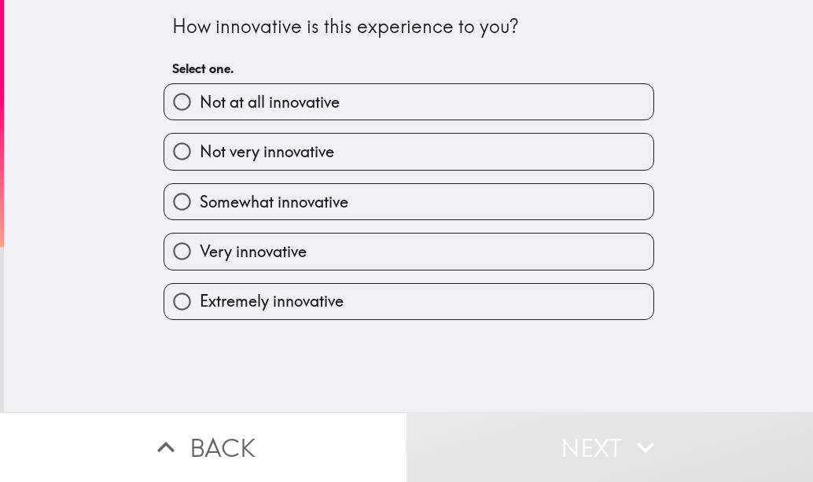
click at [499, 290] on label "Extremely innovative" at bounding box center [408, 301] width 489 height 35
click at [200, 290] on input "Extremely innovative" at bounding box center [181, 301] width 35 height 35
radio input "true"
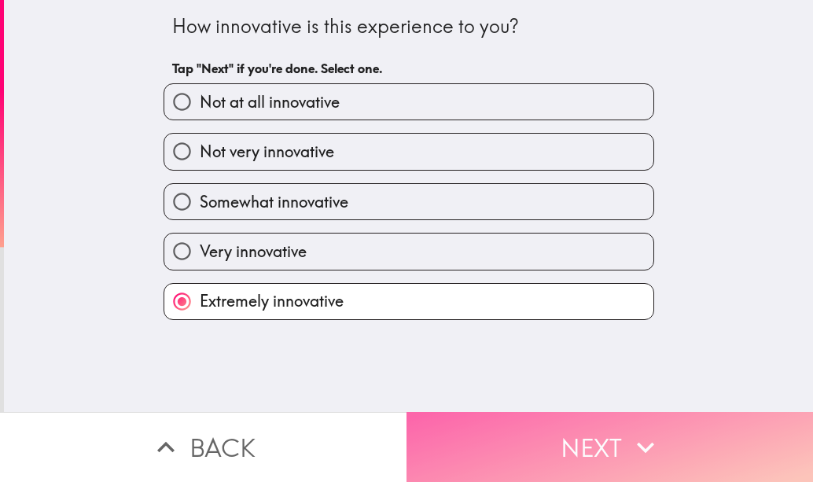
click at [564, 423] on button "Next" at bounding box center [610, 447] width 407 height 70
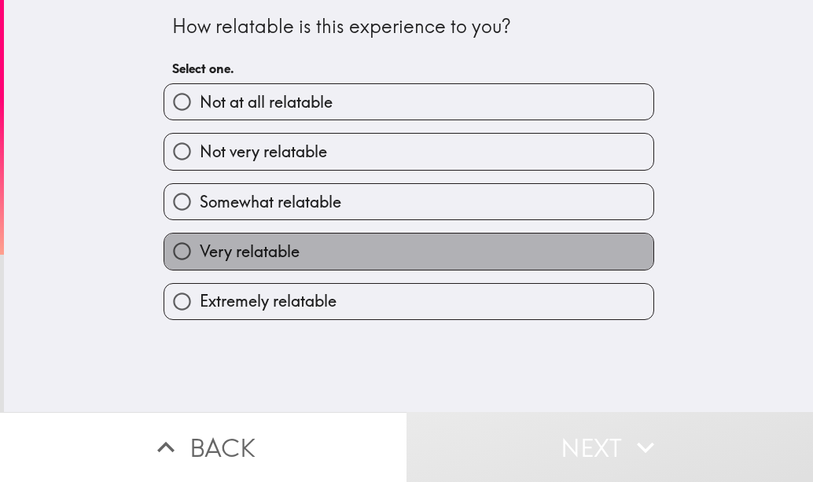
click at [440, 262] on label "Very relatable" at bounding box center [408, 251] width 489 height 35
click at [200, 262] on input "Very relatable" at bounding box center [181, 251] width 35 height 35
radio input "true"
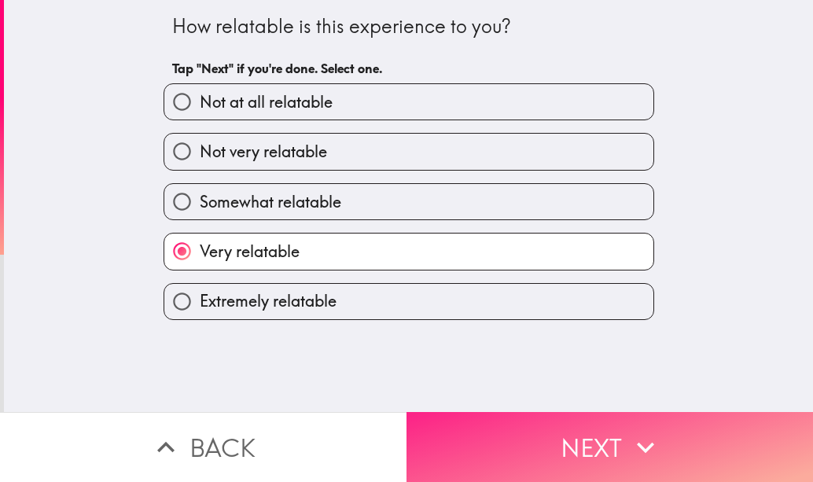
click at [581, 446] on button "Next" at bounding box center [610, 447] width 407 height 70
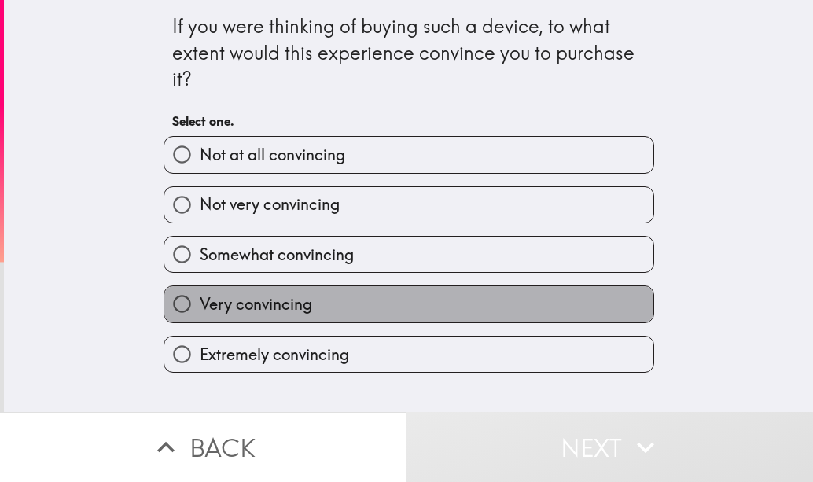
click at [478, 318] on label "Very convincing" at bounding box center [408, 303] width 489 height 35
click at [200, 318] on input "Very convincing" at bounding box center [181, 303] width 35 height 35
radio input "true"
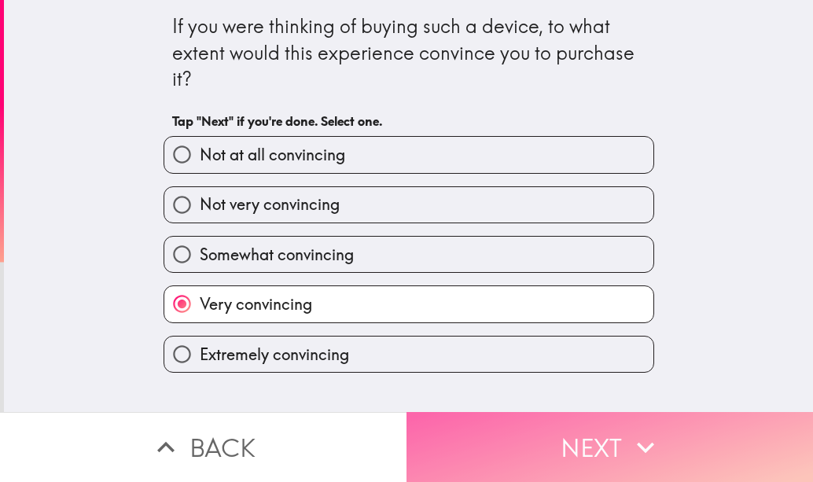
click at [605, 445] on button "Next" at bounding box center [610, 447] width 407 height 70
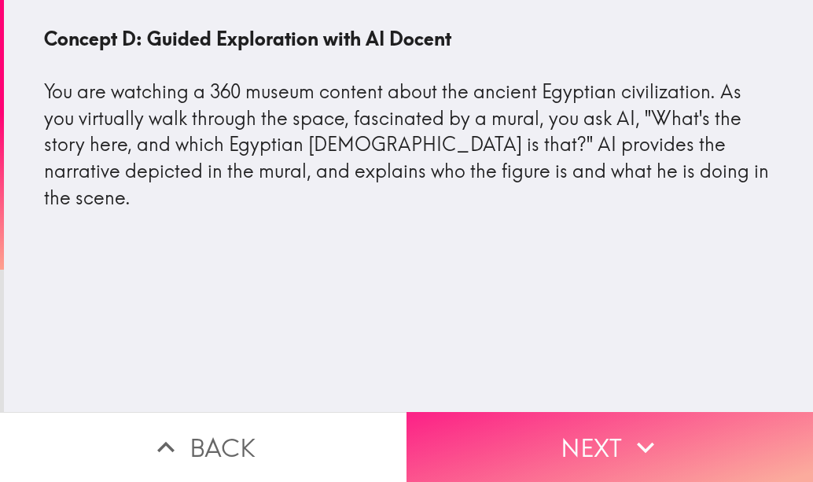
click at [605, 445] on button "Next" at bounding box center [610, 447] width 407 height 70
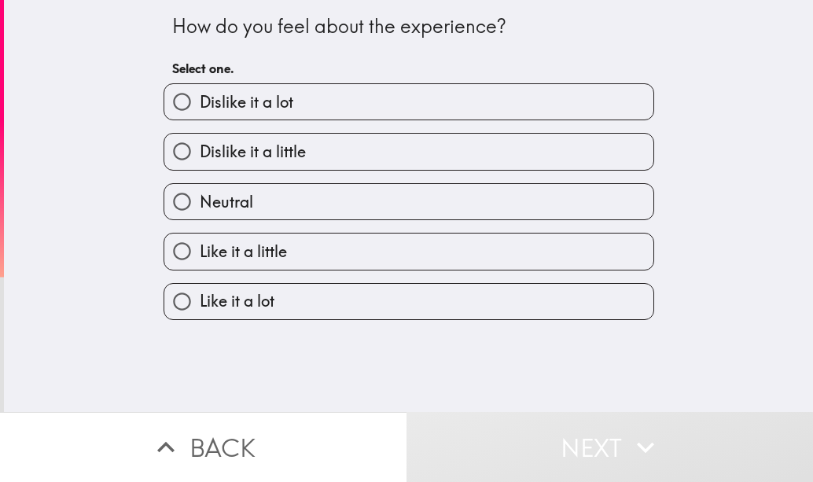
click at [413, 290] on label "Like it a lot" at bounding box center [408, 301] width 489 height 35
click at [200, 290] on input "Like it a lot" at bounding box center [181, 301] width 35 height 35
radio input "true"
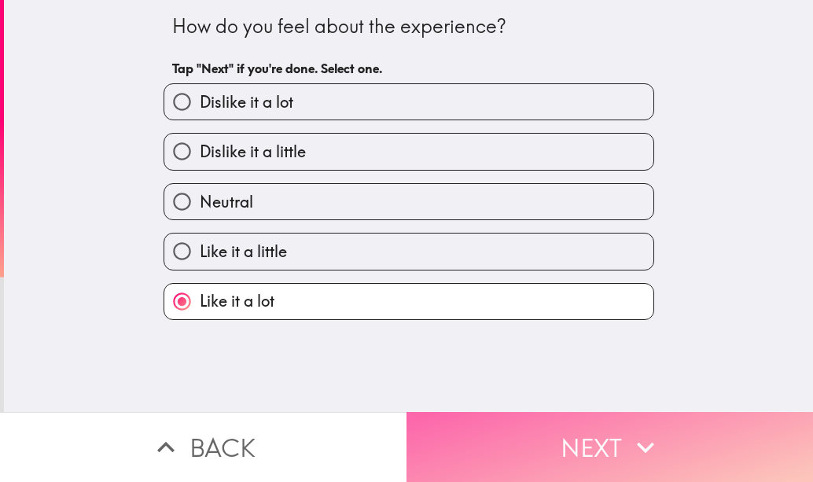
click at [598, 443] on button "Next" at bounding box center [610, 447] width 407 height 70
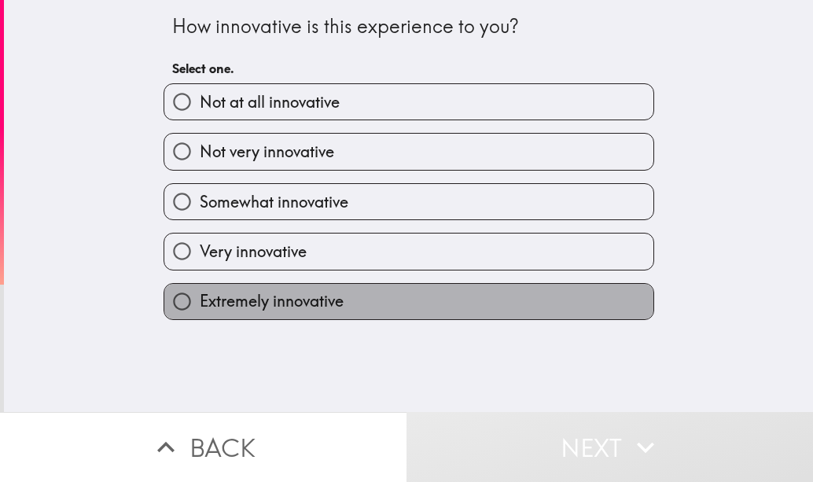
click at [446, 300] on label "Extremely innovative" at bounding box center [408, 301] width 489 height 35
click at [200, 300] on input "Extremely innovative" at bounding box center [181, 301] width 35 height 35
radio input "true"
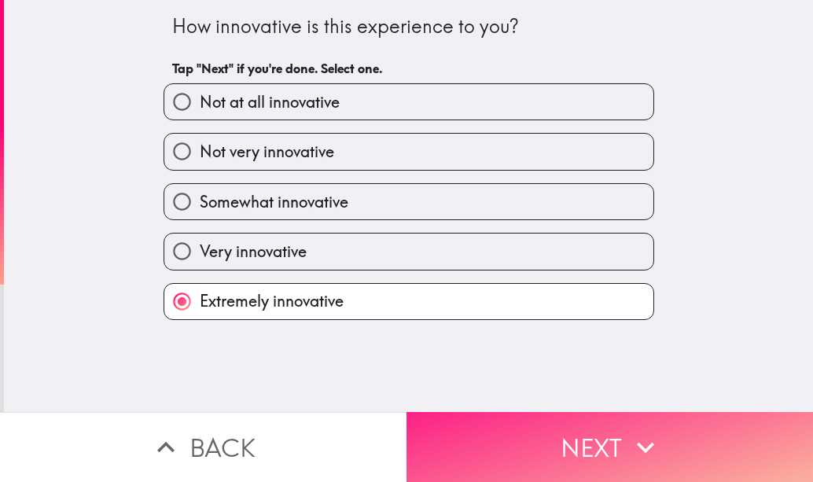
click at [548, 422] on button "Next" at bounding box center [610, 447] width 407 height 70
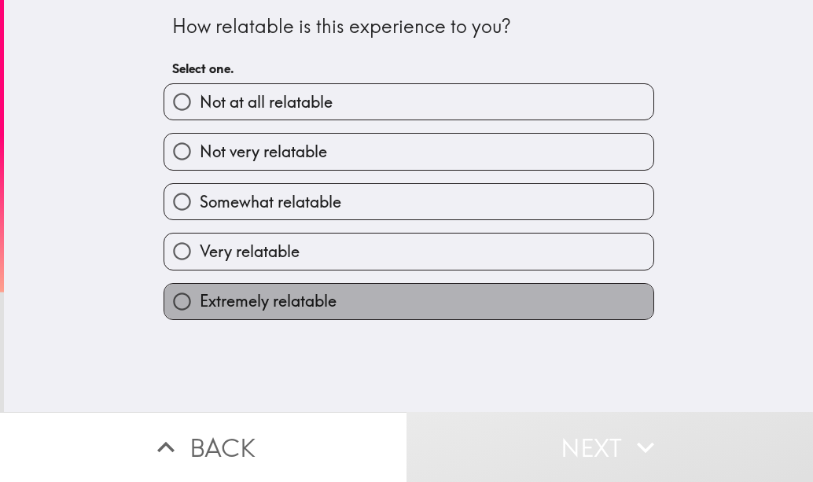
click at [440, 301] on label "Extremely relatable" at bounding box center [408, 301] width 489 height 35
click at [200, 301] on input "Extremely relatable" at bounding box center [181, 301] width 35 height 35
radio input "true"
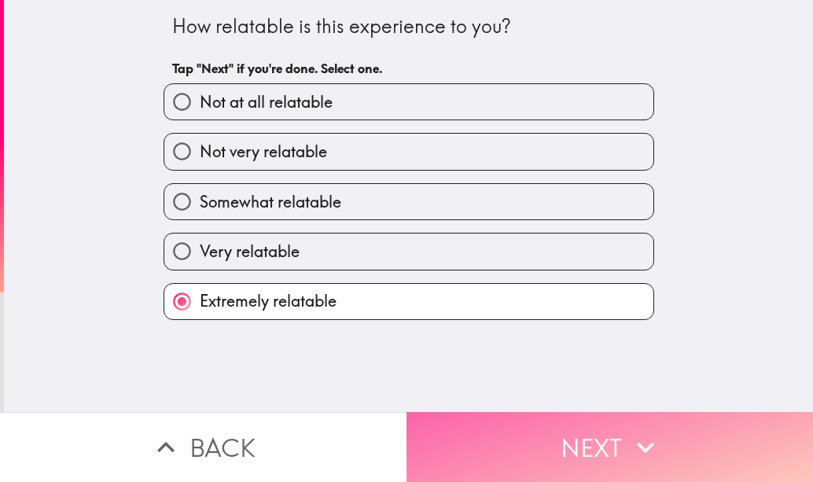
click at [528, 412] on button "Next" at bounding box center [610, 447] width 407 height 70
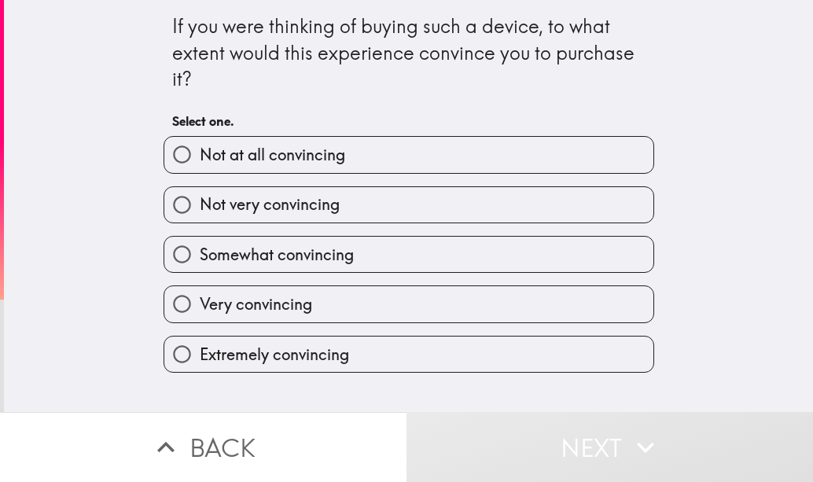
click at [418, 333] on div "Extremely convincing" at bounding box center [402, 348] width 503 height 50
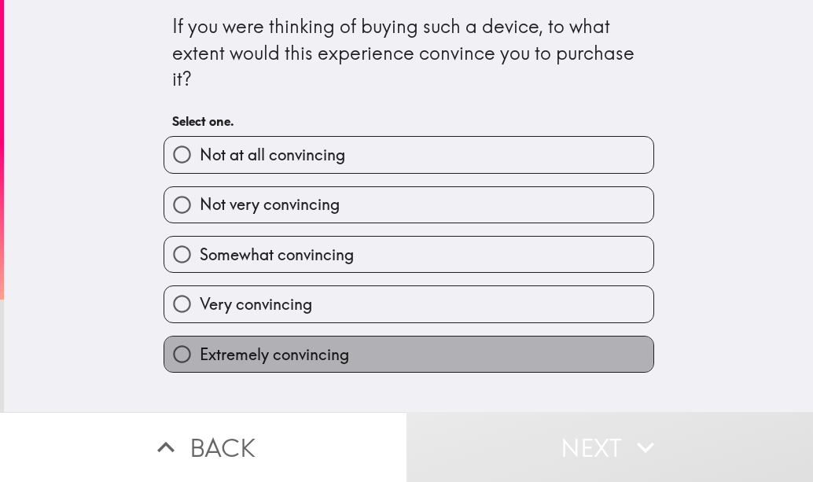
click at [432, 355] on label "Extremely convincing" at bounding box center [408, 354] width 489 height 35
click at [200, 355] on input "Extremely convincing" at bounding box center [181, 354] width 35 height 35
radio input "true"
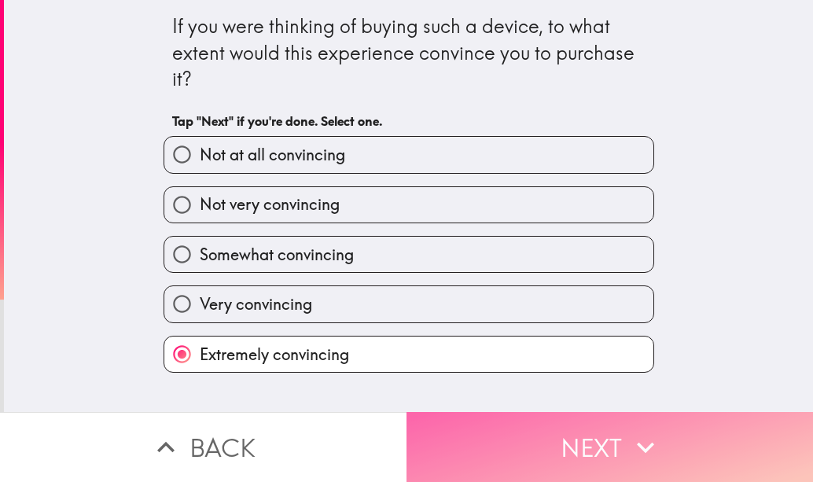
click at [525, 442] on button "Next" at bounding box center [610, 447] width 407 height 70
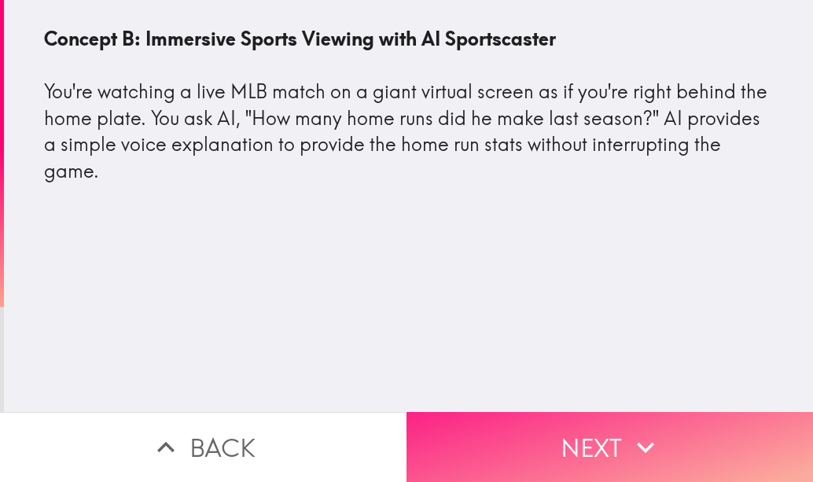
click at [516, 414] on button "Next" at bounding box center [610, 447] width 407 height 70
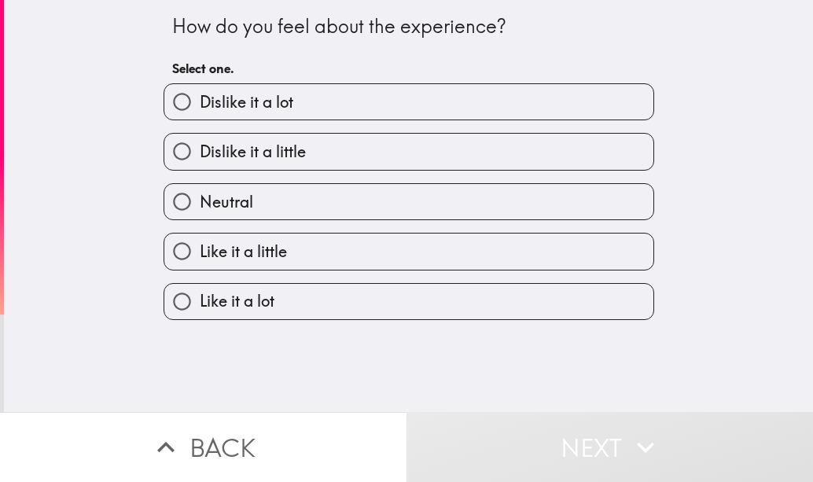
click at [385, 190] on label "Neutral" at bounding box center [408, 201] width 489 height 35
click at [200, 190] on input "Neutral" at bounding box center [181, 201] width 35 height 35
radio input "true"
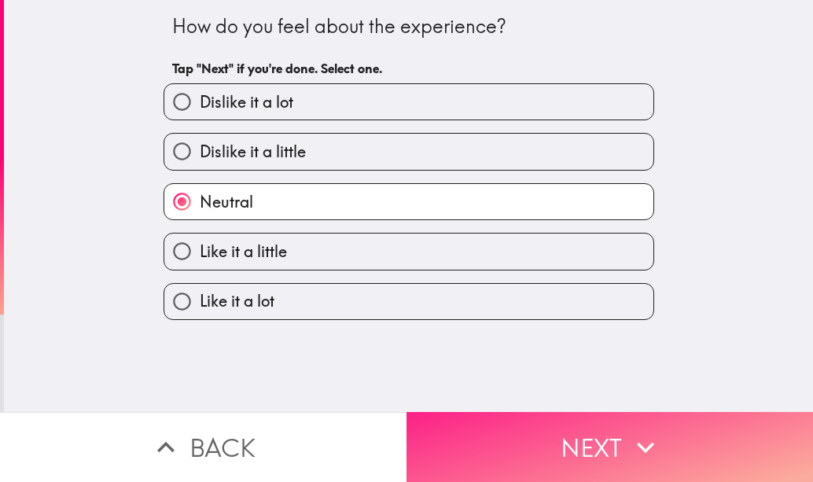
click at [524, 414] on button "Next" at bounding box center [610, 447] width 407 height 70
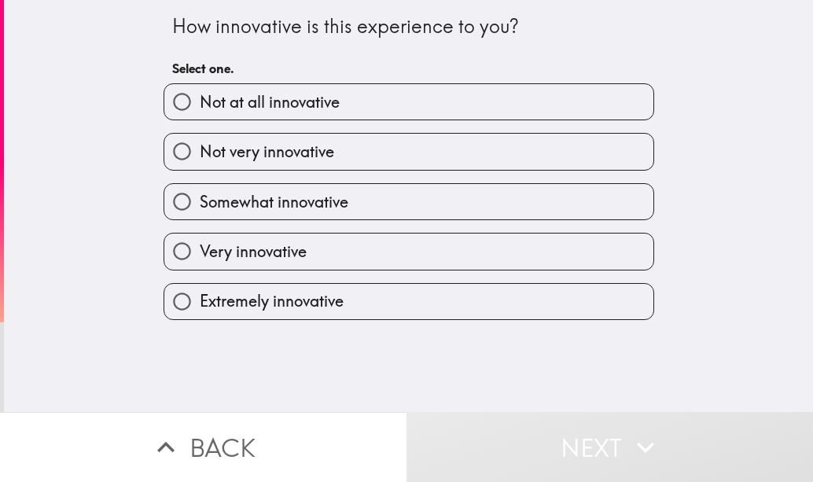
click at [381, 186] on label "Somewhat innovative" at bounding box center [408, 201] width 489 height 35
click at [200, 186] on input "Somewhat innovative" at bounding box center [181, 201] width 35 height 35
radio input "true"
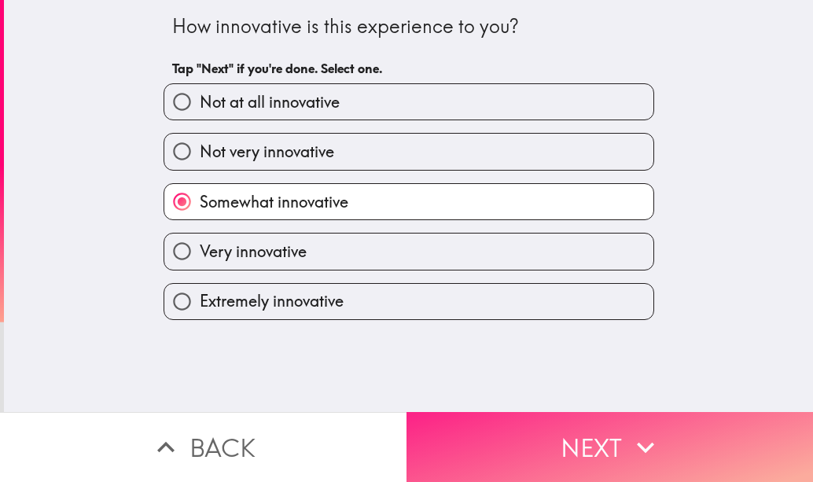
click at [597, 437] on button "Next" at bounding box center [610, 447] width 407 height 70
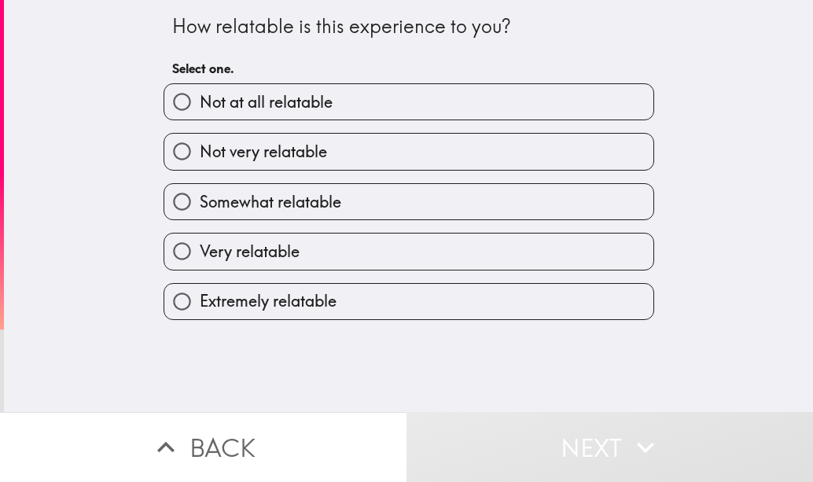
click at [385, 198] on label "Somewhat relatable" at bounding box center [408, 201] width 489 height 35
click at [200, 198] on input "Somewhat relatable" at bounding box center [181, 201] width 35 height 35
radio input "true"
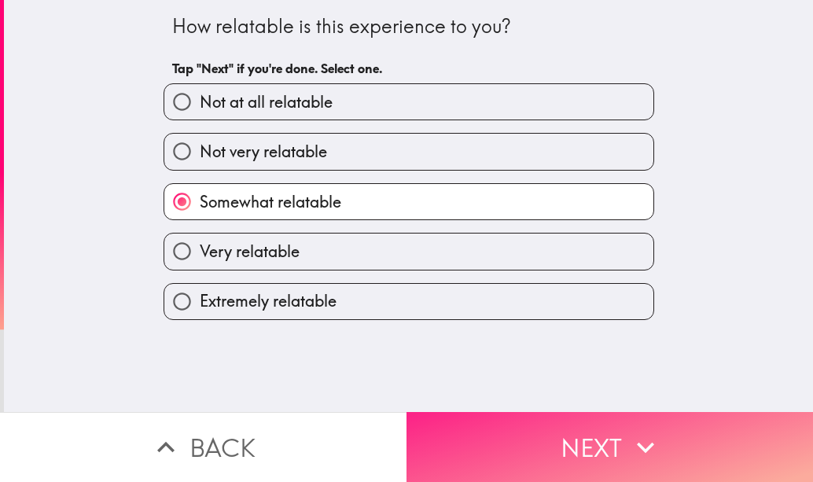
click at [553, 422] on button "Next" at bounding box center [610, 447] width 407 height 70
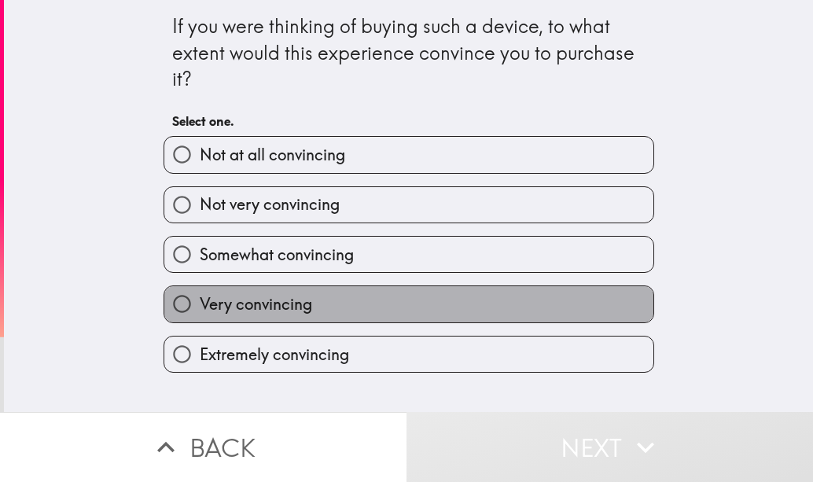
click at [372, 313] on label "Very convincing" at bounding box center [408, 303] width 489 height 35
click at [200, 313] on input "Very convincing" at bounding box center [181, 303] width 35 height 35
radio input "true"
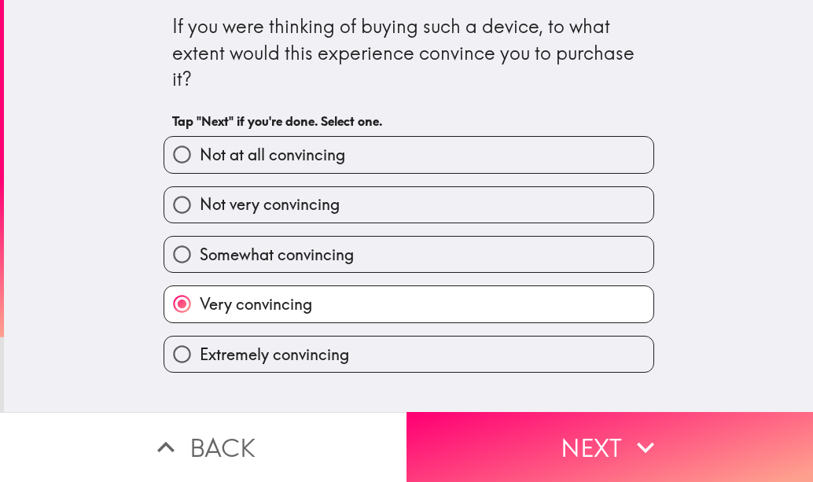
click at [367, 266] on label "Somewhat convincing" at bounding box center [408, 254] width 489 height 35
click at [200, 266] on input "Somewhat convincing" at bounding box center [181, 254] width 35 height 35
radio input "true"
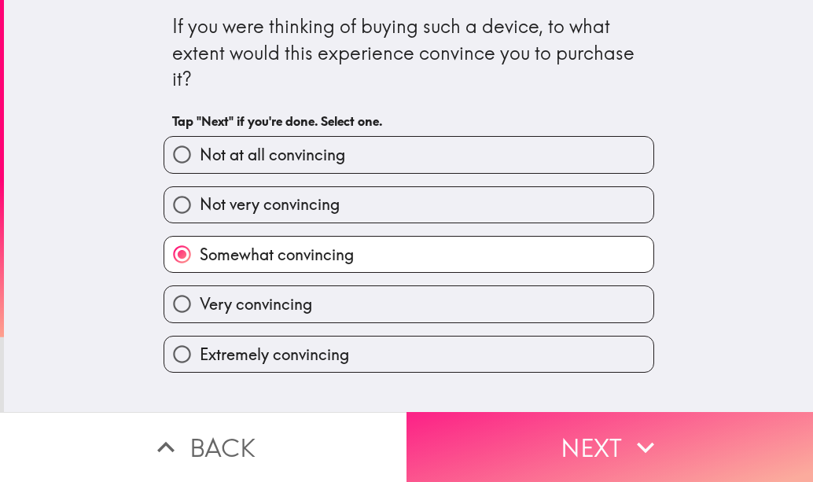
click at [491, 419] on button "Next" at bounding box center [610, 447] width 407 height 70
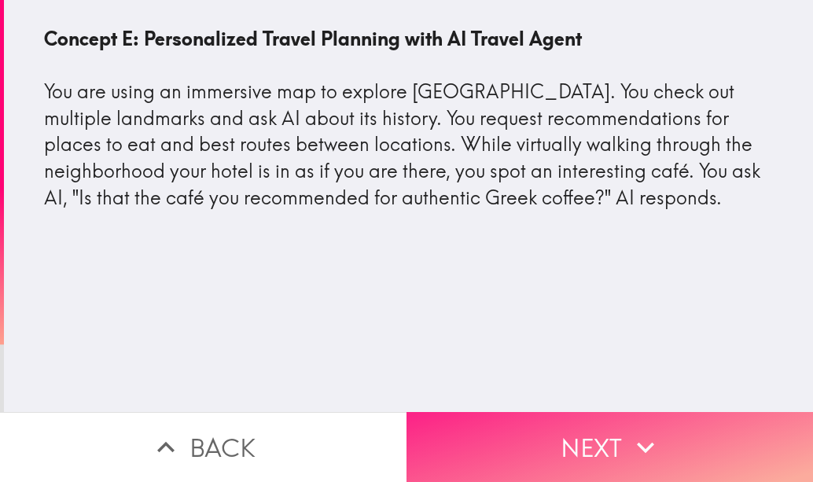
click at [568, 435] on button "Next" at bounding box center [610, 447] width 407 height 70
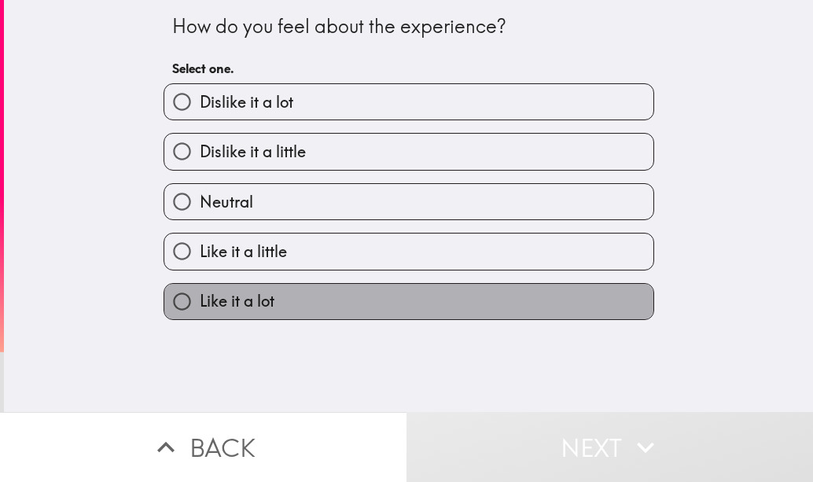
click at [473, 307] on label "Like it a lot" at bounding box center [408, 301] width 489 height 35
click at [200, 307] on input "Like it a lot" at bounding box center [181, 301] width 35 height 35
radio input "true"
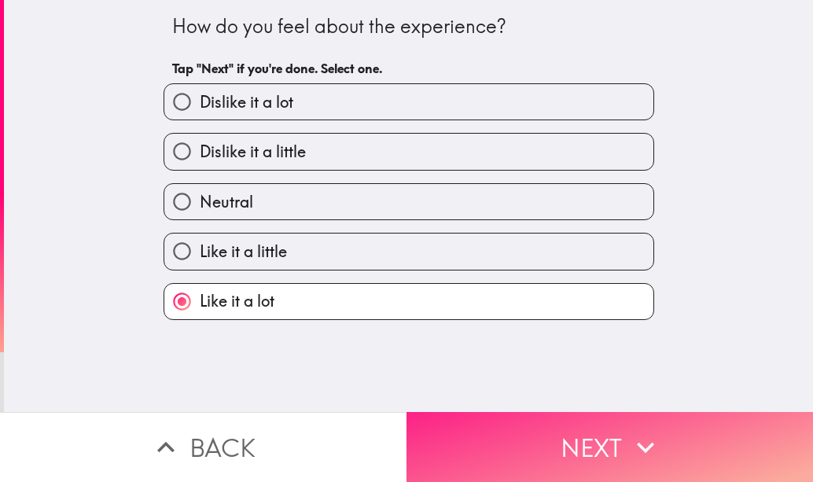
click at [590, 448] on button "Next" at bounding box center [610, 447] width 407 height 70
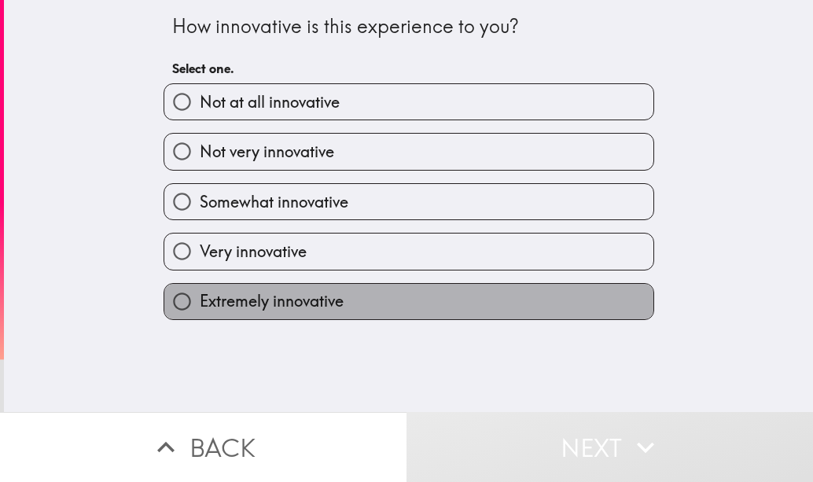
click at [478, 284] on label "Extremely innovative" at bounding box center [408, 301] width 489 height 35
click at [200, 284] on input "Extremely innovative" at bounding box center [181, 301] width 35 height 35
radio input "true"
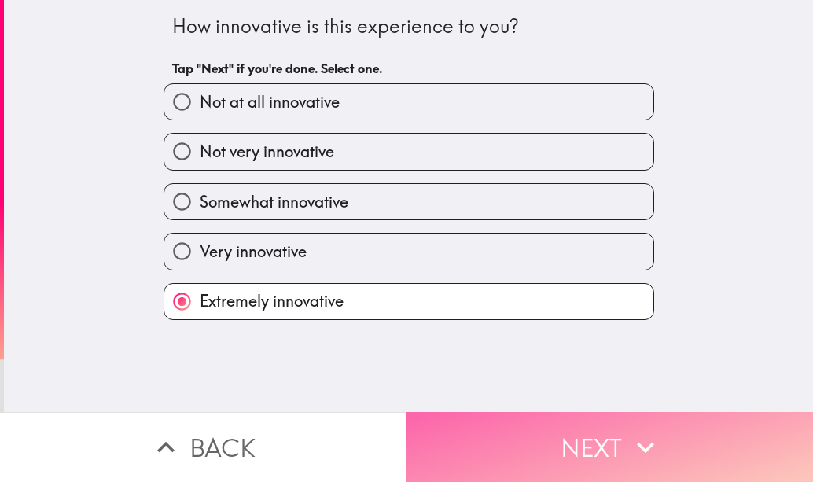
click at [557, 430] on button "Next" at bounding box center [610, 447] width 407 height 70
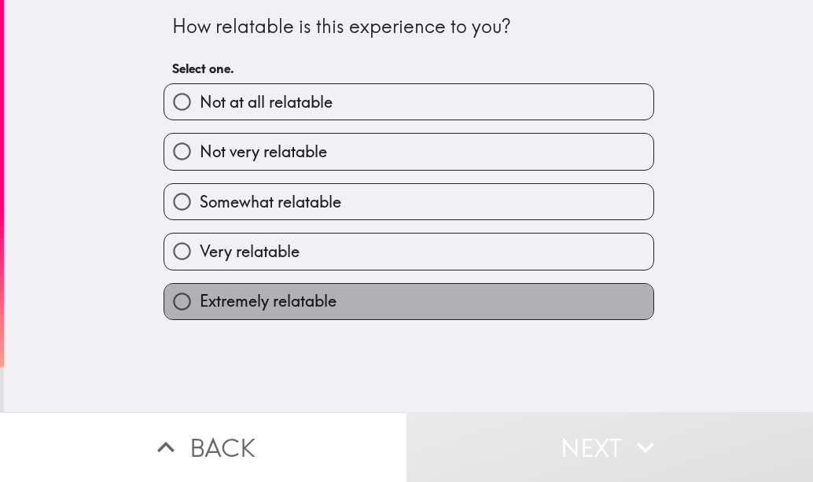
click at [460, 305] on label "Extremely relatable" at bounding box center [408, 301] width 489 height 35
click at [200, 305] on input "Extremely relatable" at bounding box center [181, 301] width 35 height 35
radio input "true"
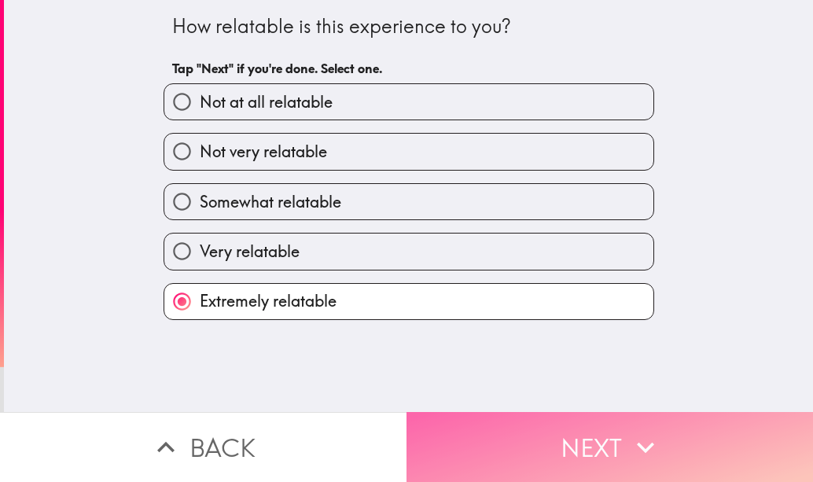
click at [495, 428] on button "Next" at bounding box center [610, 447] width 407 height 70
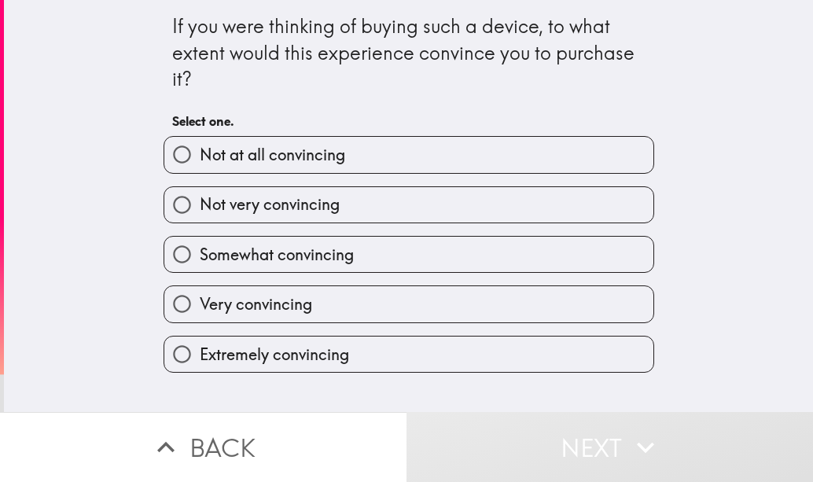
click at [447, 349] on label "Extremely convincing" at bounding box center [408, 354] width 489 height 35
click at [200, 349] on input "Extremely convincing" at bounding box center [181, 354] width 35 height 35
radio input "true"
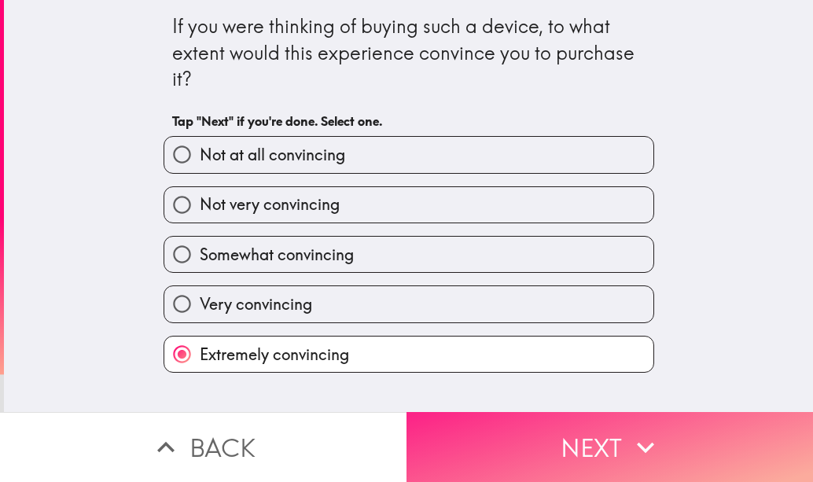
click at [549, 425] on button "Next" at bounding box center [610, 447] width 407 height 70
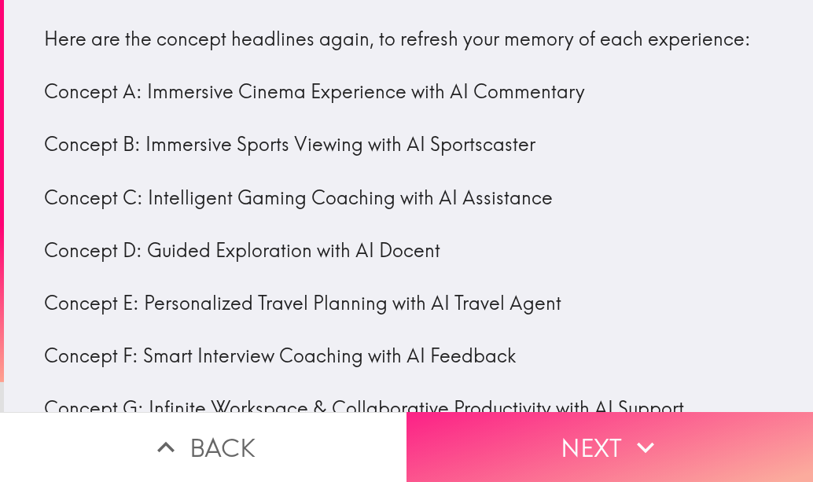
click at [572, 435] on button "Next" at bounding box center [610, 447] width 407 height 70
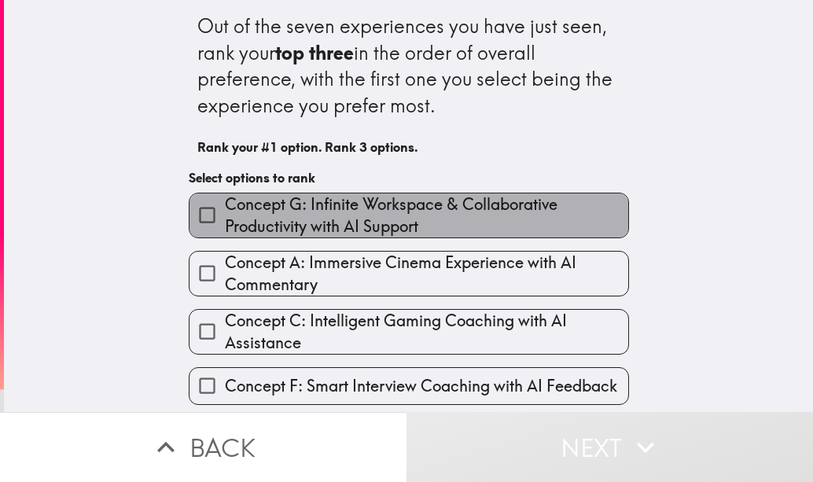
click at [399, 217] on span "Concept G: Infinite Workspace & Collaborative Productivity with AI Support" at bounding box center [426, 215] width 403 height 44
click at [225, 217] on input "Concept G: Infinite Workspace & Collaborative Productivity with AI Support" at bounding box center [206, 214] width 35 height 35
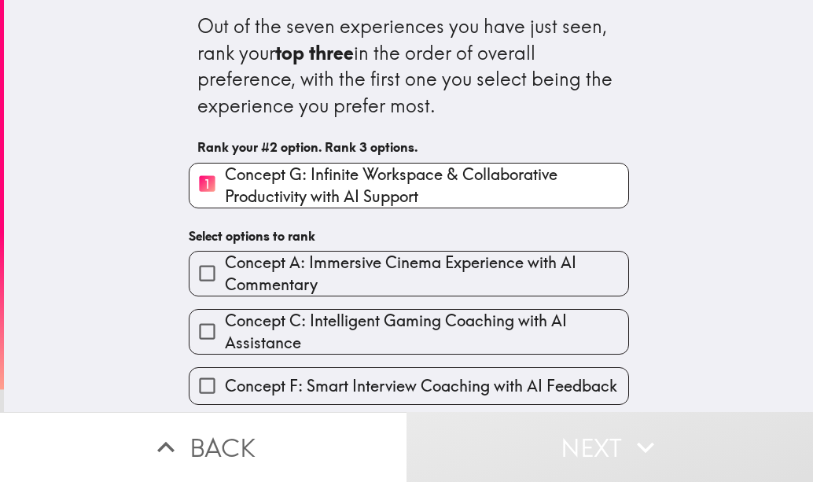
scroll to position [172, 0]
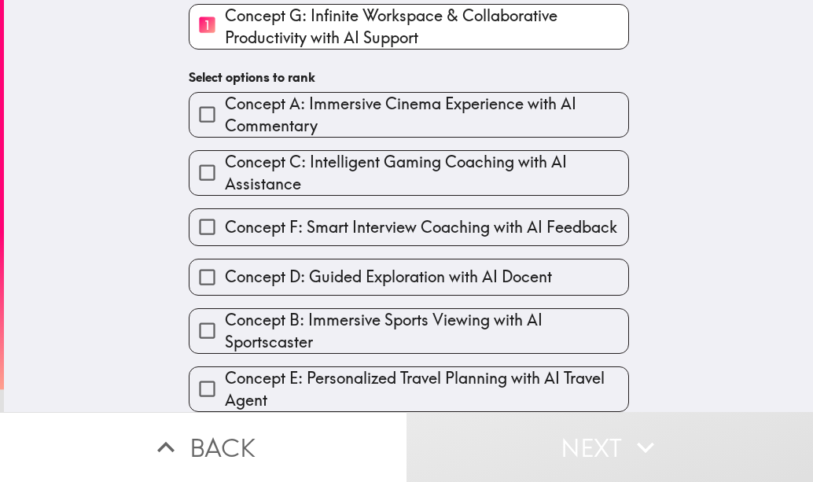
click at [399, 367] on span "Concept E: Personalized Travel Planning with AI Travel Agent" at bounding box center [426, 389] width 403 height 44
click at [225, 371] on input "Concept E: Personalized Travel Planning with AI Travel Agent" at bounding box center [206, 388] width 35 height 35
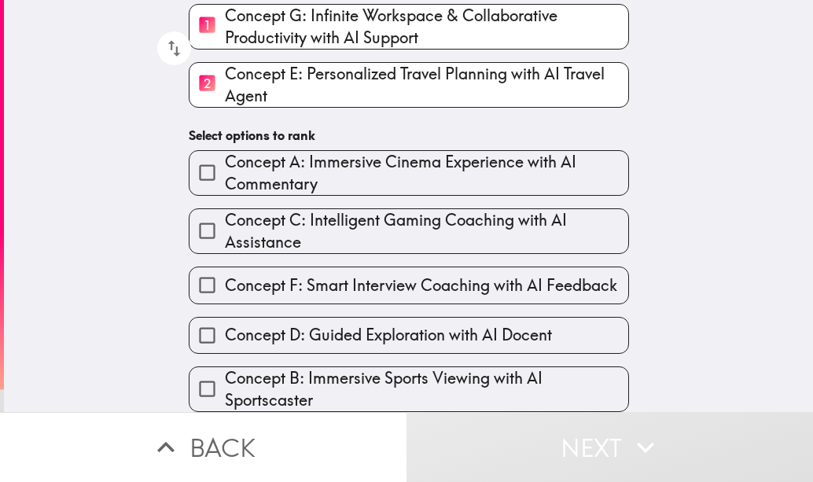
click at [399, 367] on span "Concept B: Immersive Sports Viewing with AI Sportscaster" at bounding box center [426, 389] width 403 height 44
click at [225, 371] on input "Concept B: Immersive Sports Viewing with AI Sportscaster" at bounding box center [206, 388] width 35 height 35
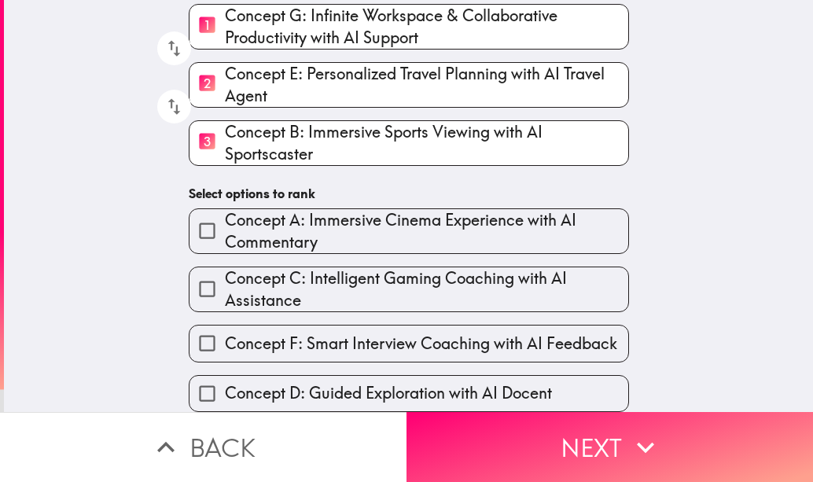
click at [521, 140] on span "Concept B: Immersive Sports Viewing with AI Sportscaster" at bounding box center [426, 143] width 403 height 44
click at [225, 140] on input "3 Concept B: Immersive Sports Viewing with AI Sportscaster" at bounding box center [206, 142] width 35 height 39
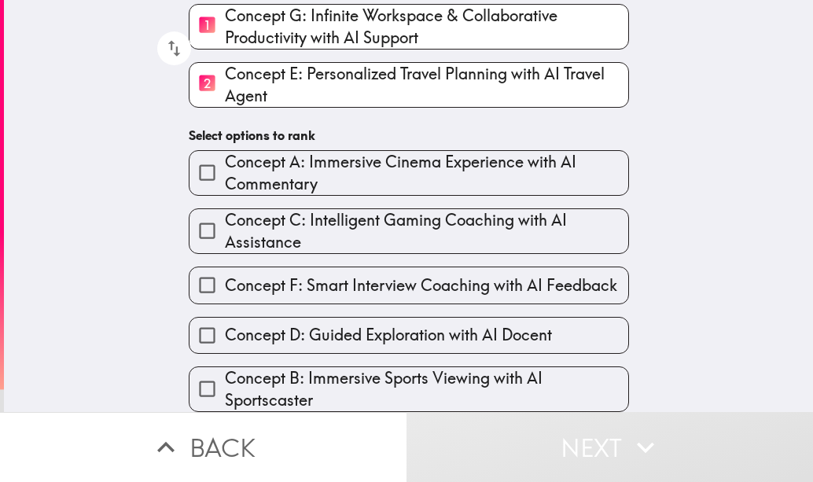
click at [392, 325] on span "Concept D: Guided Exploration with AI Docent" at bounding box center [388, 335] width 327 height 22
click at [225, 325] on input "Concept D: Guided Exploration with AI Docent" at bounding box center [206, 335] width 35 height 35
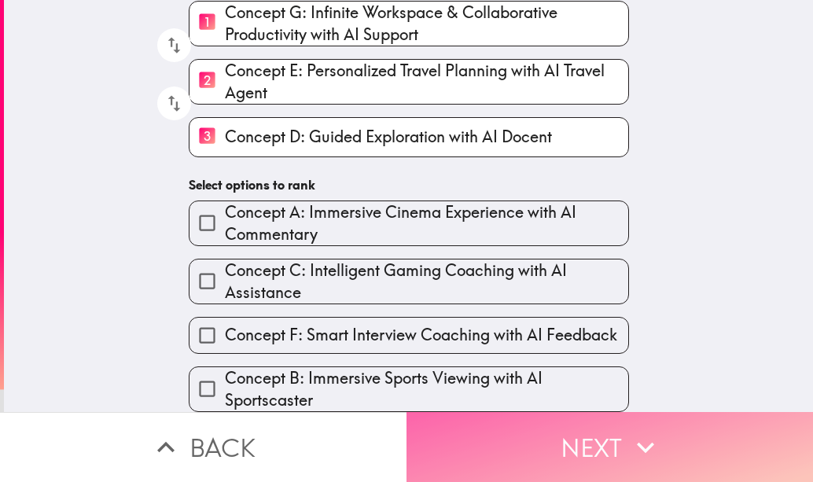
click at [594, 451] on button "Next" at bounding box center [610, 447] width 407 height 70
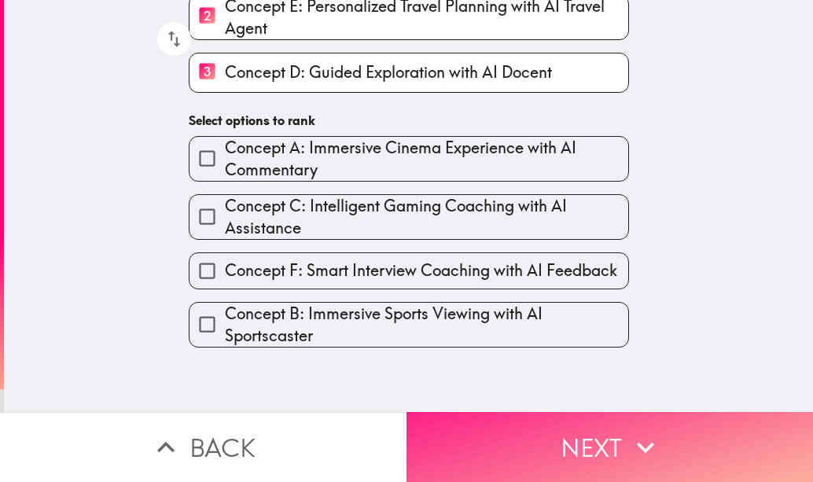
scroll to position [0, 0]
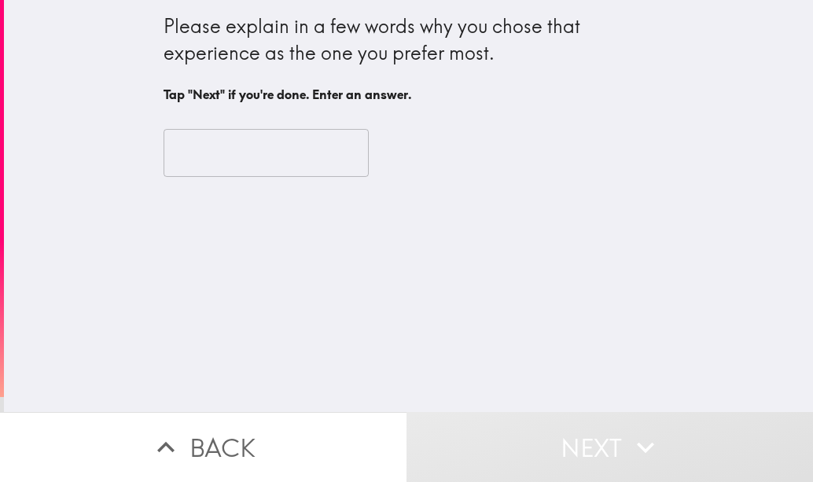
click at [198, 133] on input "text" at bounding box center [266, 153] width 205 height 49
click at [209, 417] on button "Back" at bounding box center [203, 447] width 407 height 70
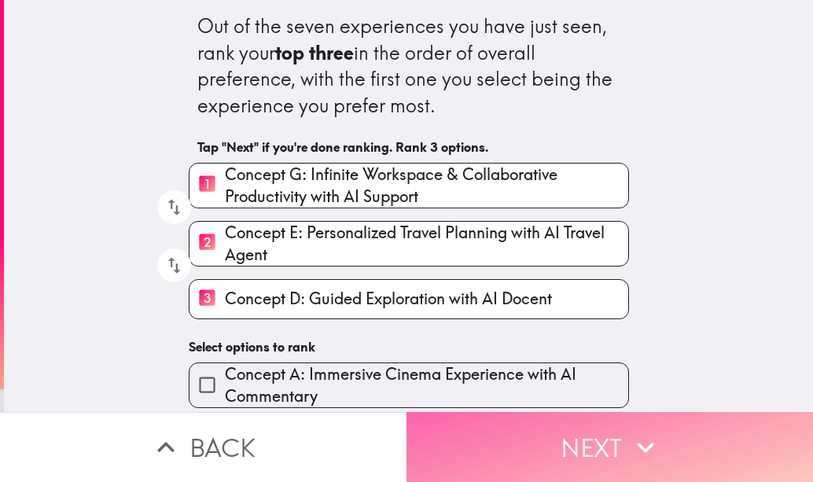
click at [524, 419] on button "Next" at bounding box center [610, 447] width 407 height 70
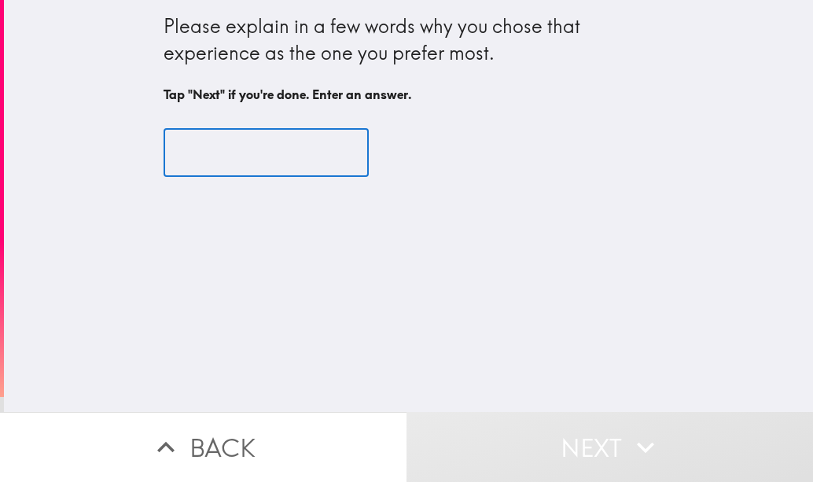
click at [222, 152] on input "text" at bounding box center [266, 153] width 205 height 49
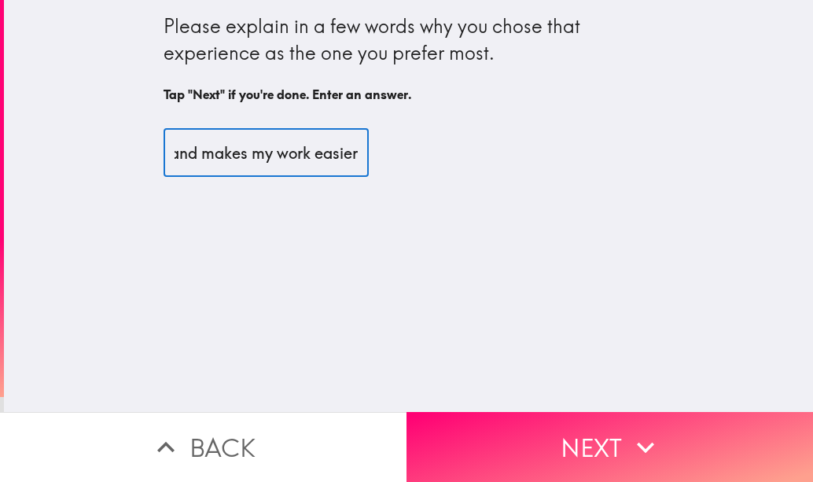
scroll to position [0, 182]
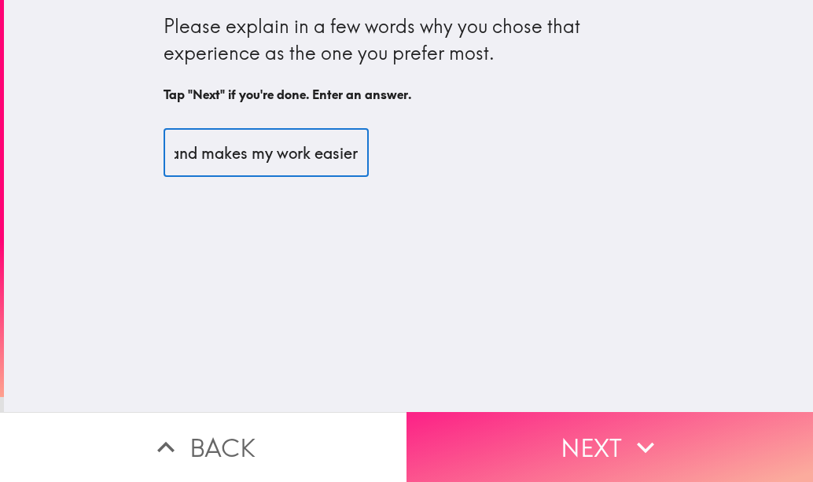
type input "because its innovative and makes my work easier"
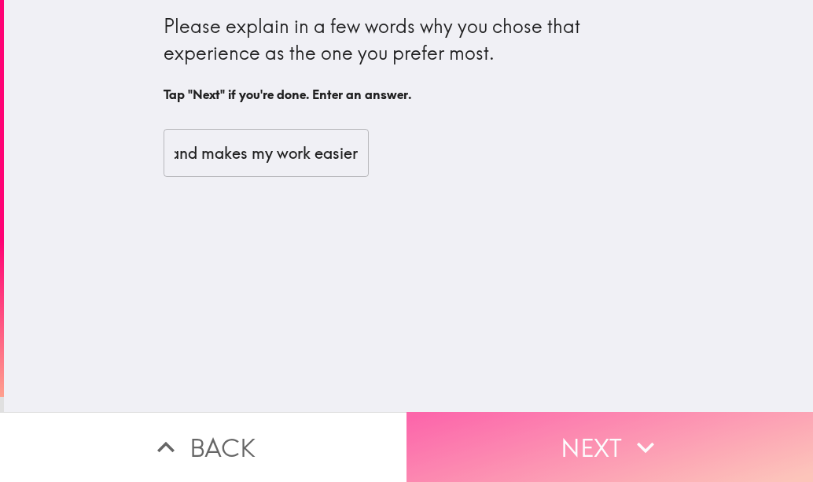
scroll to position [0, 0]
click at [568, 447] on button "Next" at bounding box center [610, 447] width 407 height 70
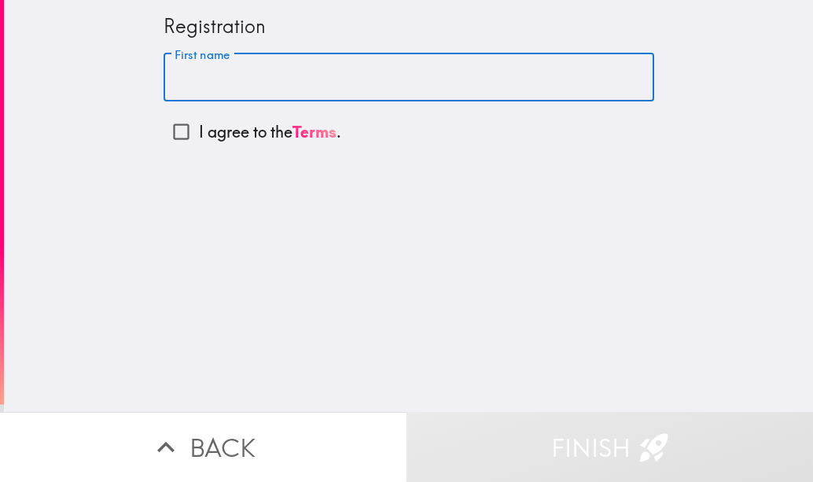
click at [245, 89] on input "First name" at bounding box center [409, 77] width 491 height 49
type input "[PERSON_NAME]"
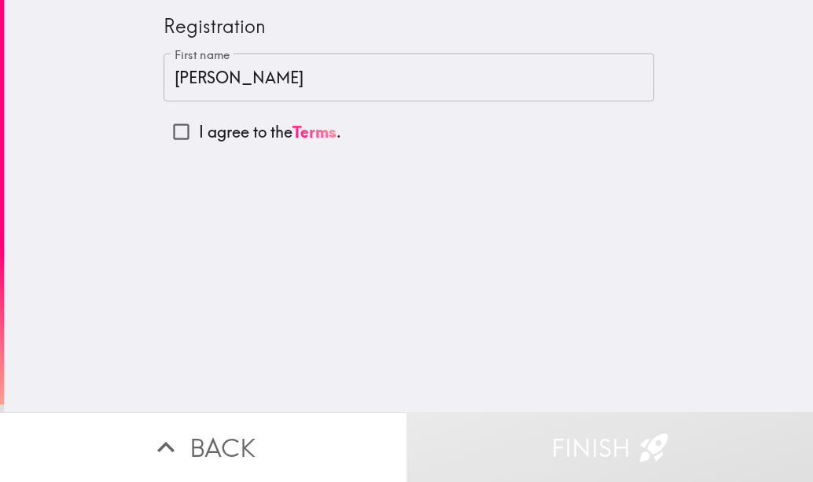
click at [201, 127] on p "I agree to the Terms ." at bounding box center [270, 132] width 142 height 22
click at [199, 127] on input "I agree to the Terms ." at bounding box center [181, 131] width 35 height 35
checkbox input "true"
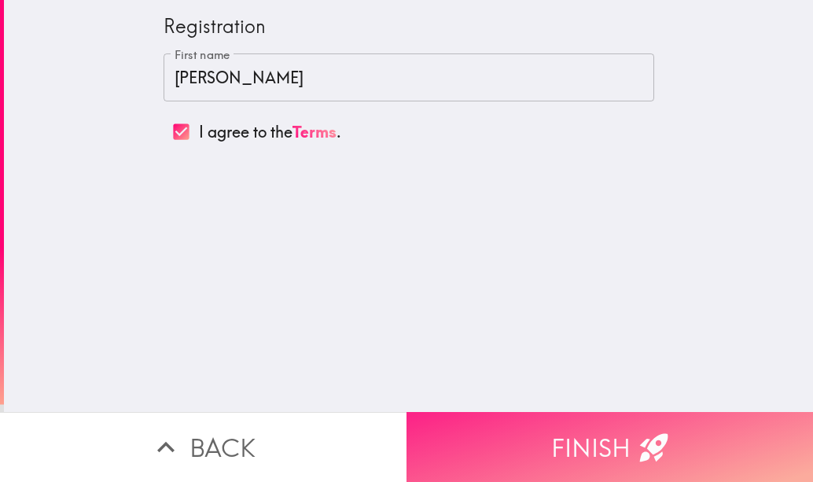
click at [562, 425] on button "Finish" at bounding box center [610, 447] width 407 height 70
